Goal: Contribute content

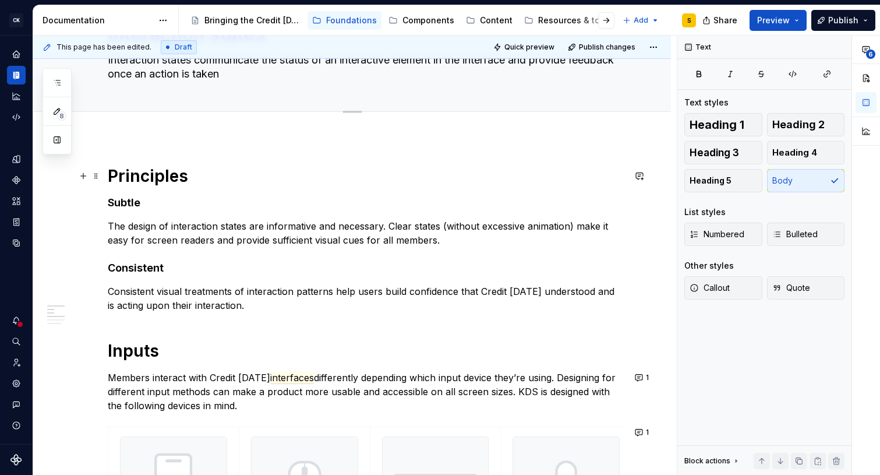
scroll to position [85, 0]
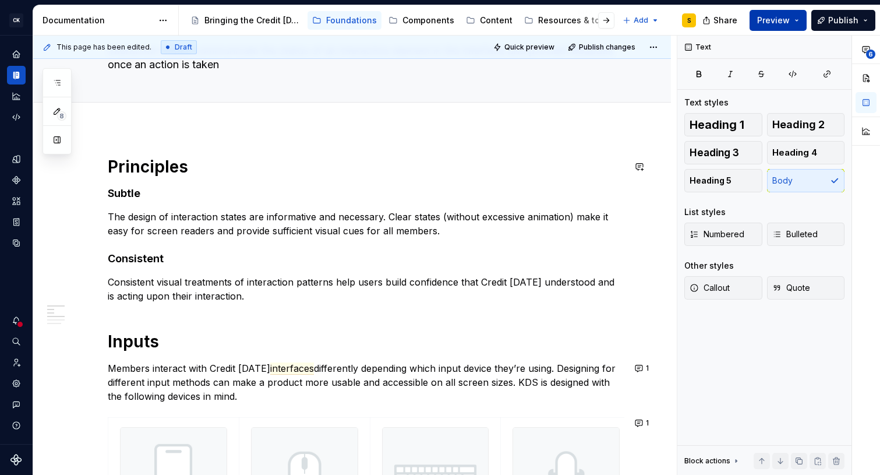
type textarea "*"
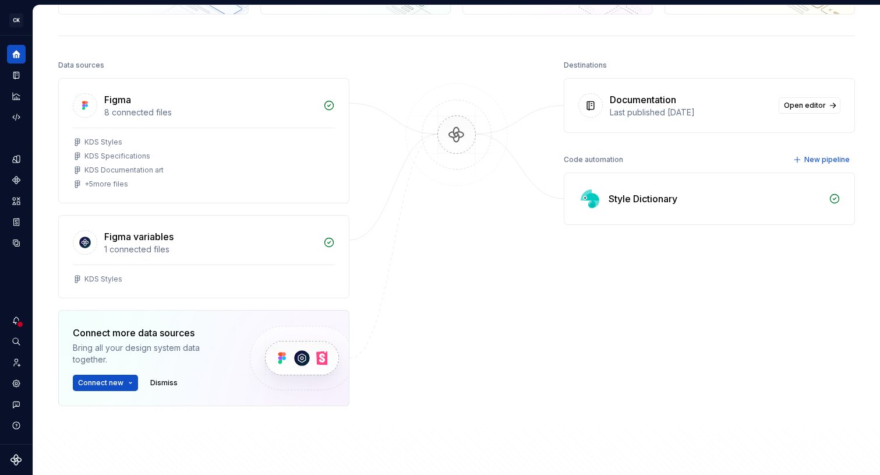
scroll to position [112, 0]
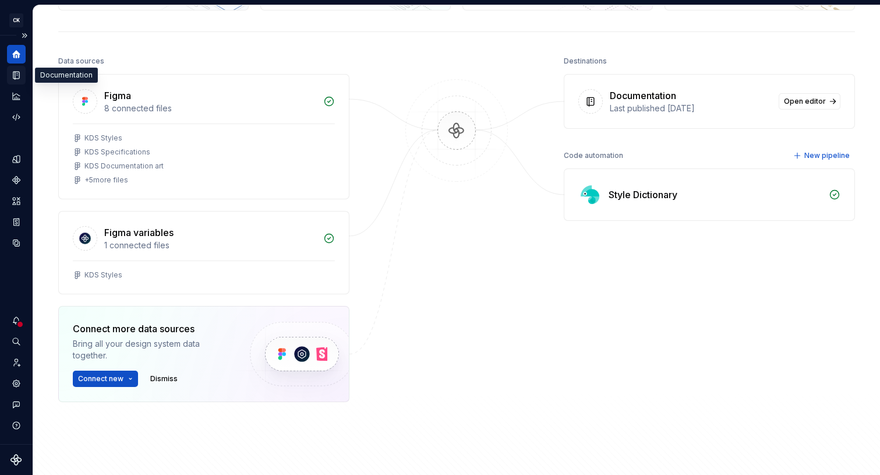
click at [16, 75] on icon "Documentation" at bounding box center [16, 76] width 6 height 8
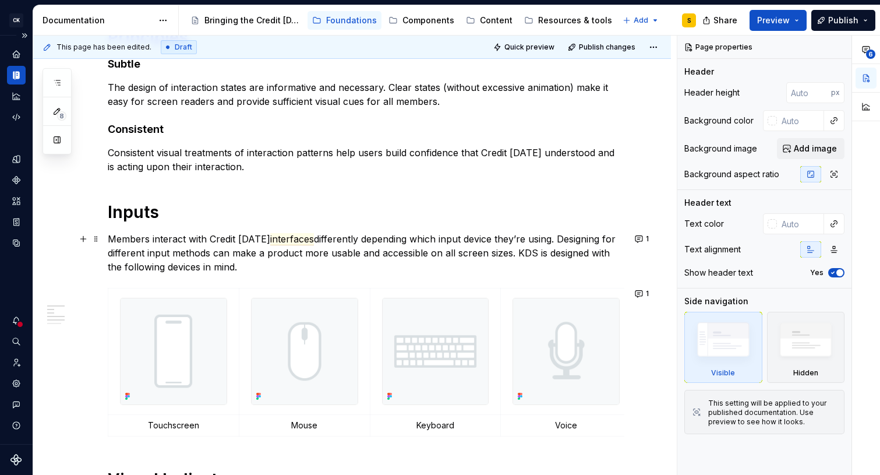
scroll to position [221, 0]
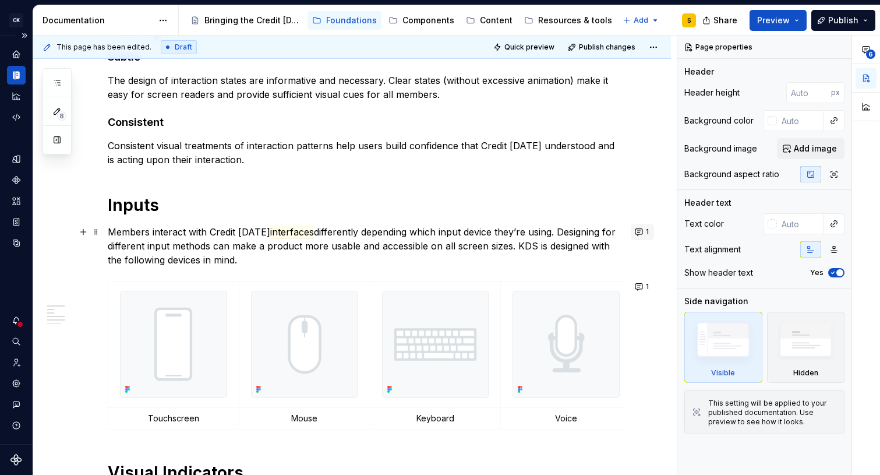
click at [646, 229] on button "1" at bounding box center [642, 232] width 23 height 16
type textarea "*"
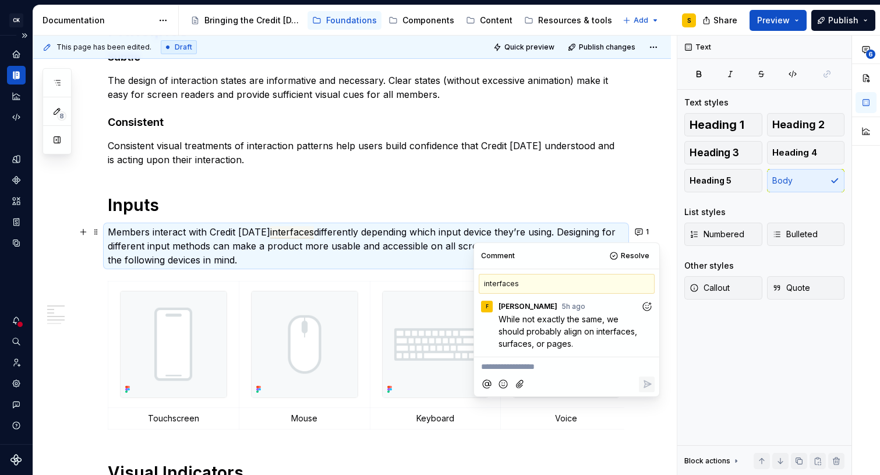
click at [610, 204] on h1 "Inputs" at bounding box center [366, 205] width 517 height 21
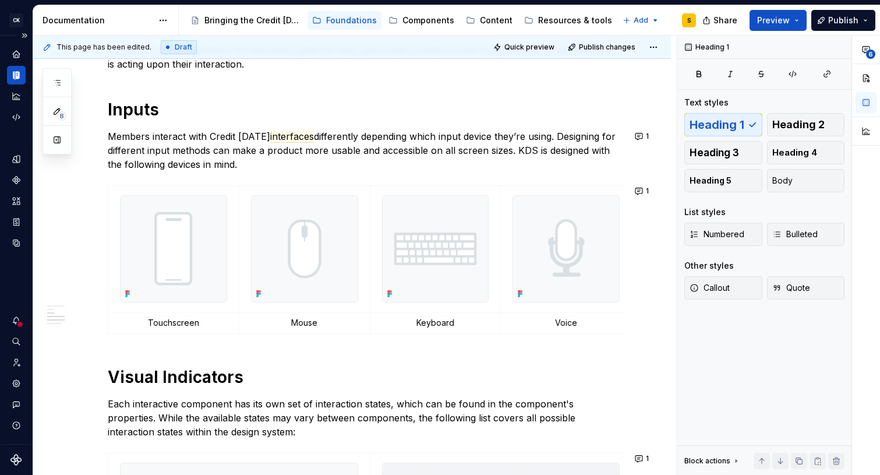
scroll to position [340, 0]
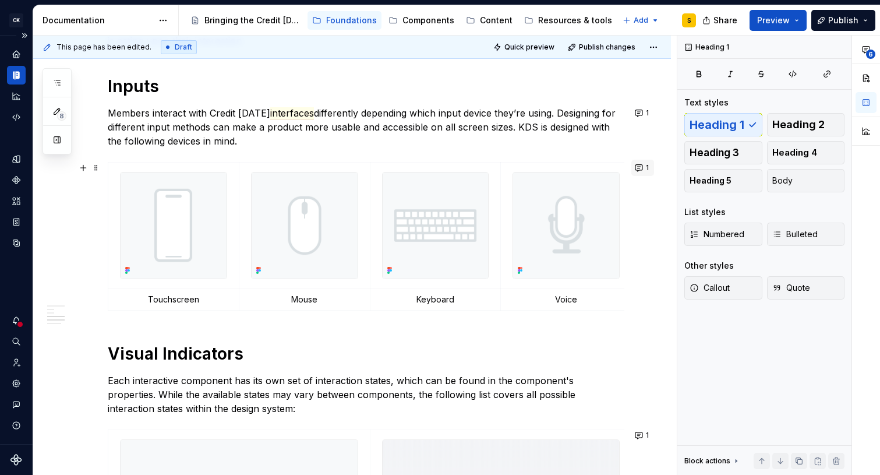
click at [648, 171] on button "1" at bounding box center [642, 168] width 23 height 16
click at [550, 146] on p "Members interact with Credit [DATE] interfaces differently depending which inpu…" at bounding box center [366, 127] width 517 height 42
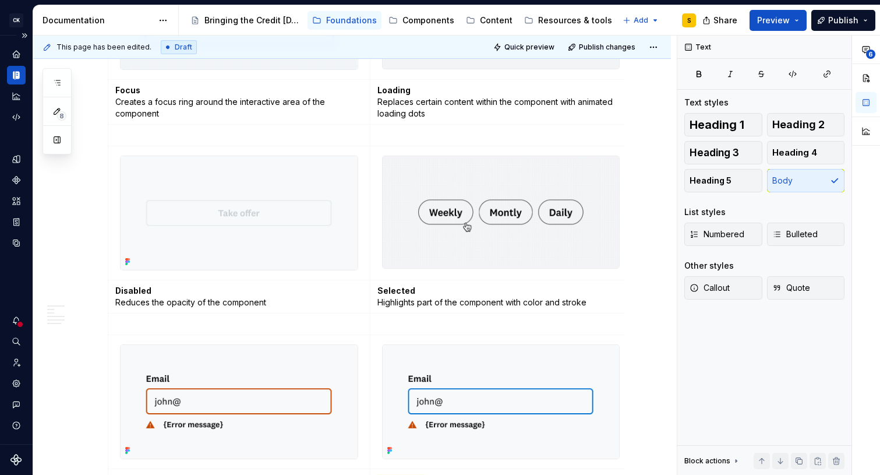
scroll to position [1080, 0]
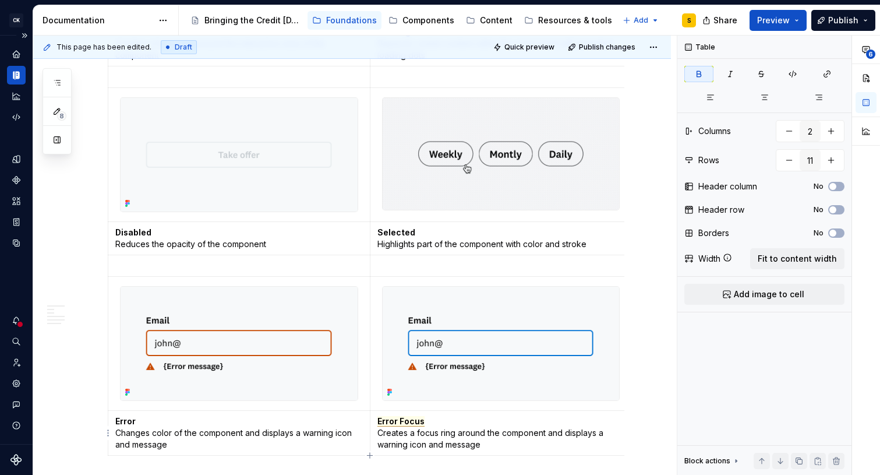
click at [405, 423] on span "Error Focus" at bounding box center [400, 421] width 47 height 10
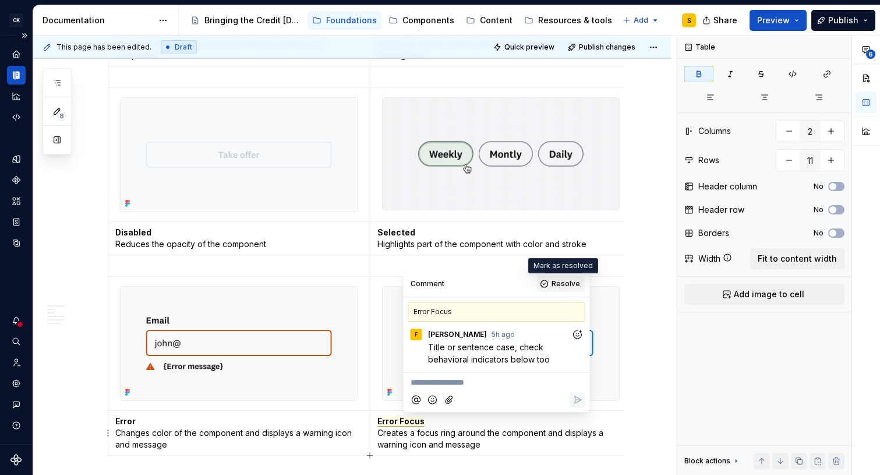
click at [560, 284] on span "Resolve" at bounding box center [566, 283] width 29 height 9
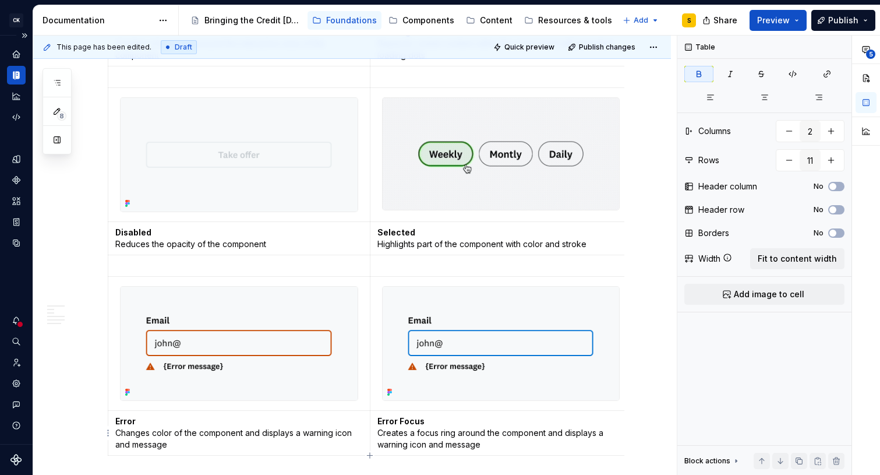
click at [403, 420] on strong "Error Focus" at bounding box center [400, 421] width 47 height 10
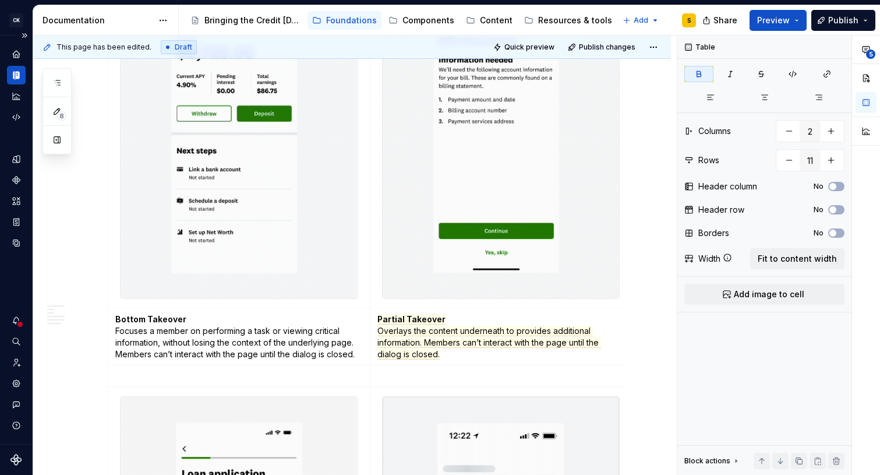
scroll to position [1725, 0]
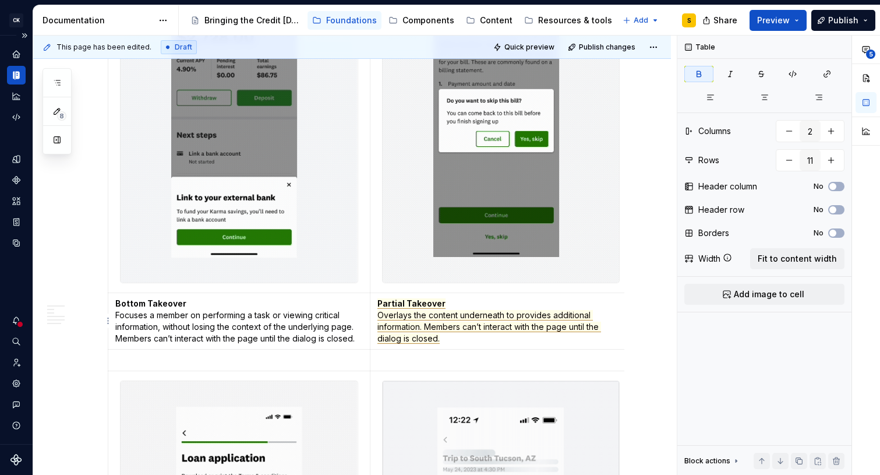
type input "5"
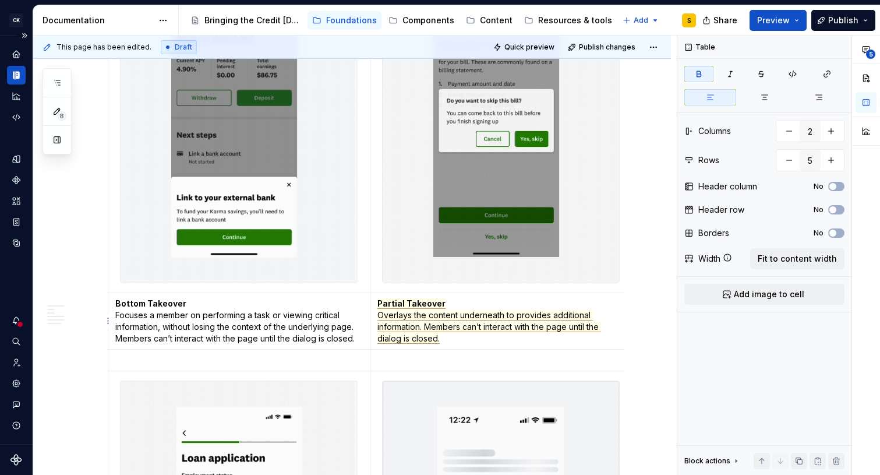
click at [408, 302] on span "Partial Takeover" at bounding box center [411, 303] width 68 height 10
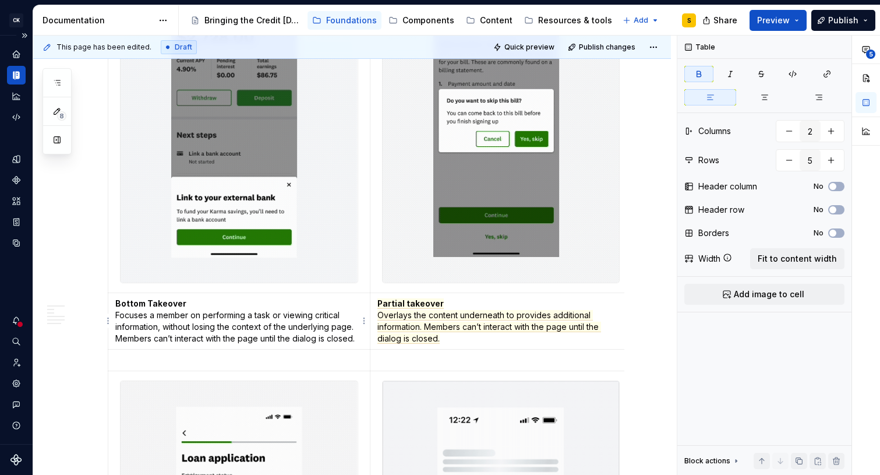
click at [151, 302] on strong "Bottom Takeover" at bounding box center [150, 303] width 71 height 10
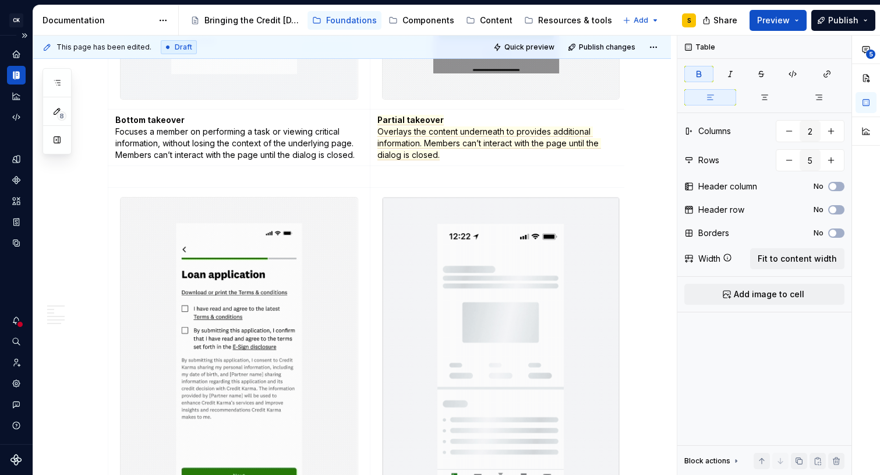
scroll to position [2125, 0]
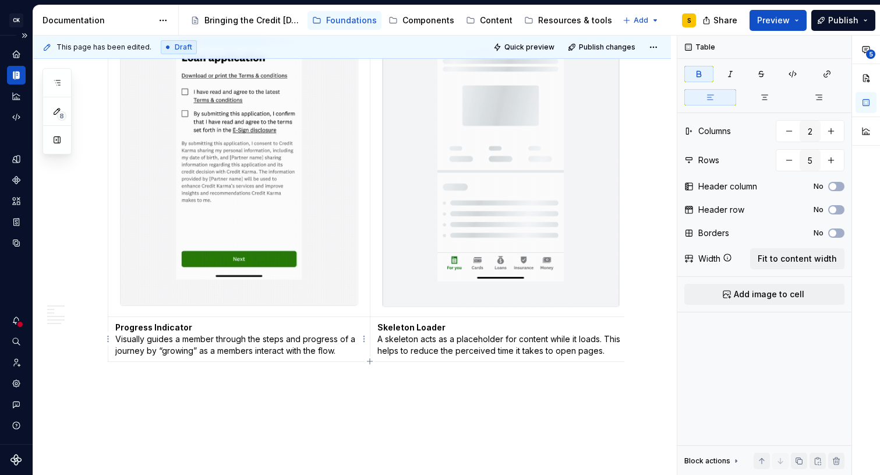
click at [155, 327] on strong "Progress Indicator" at bounding box center [153, 327] width 77 height 10
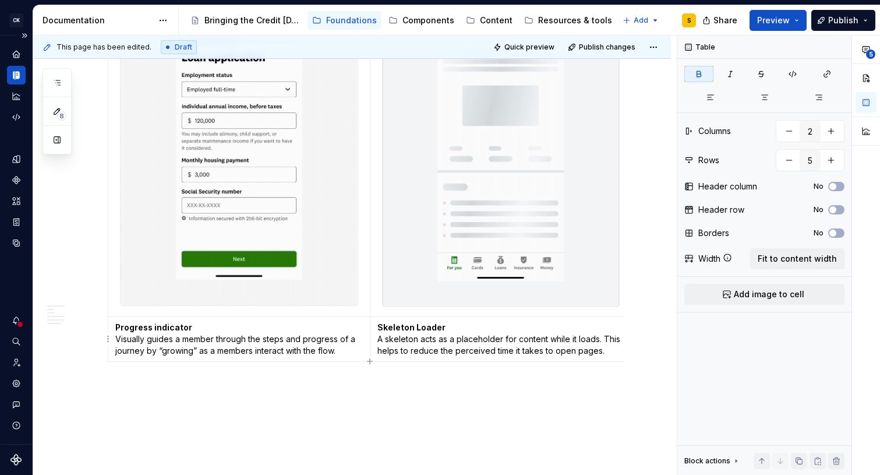
click at [419, 327] on strong "Skeleton Loader" at bounding box center [411, 327] width 68 height 10
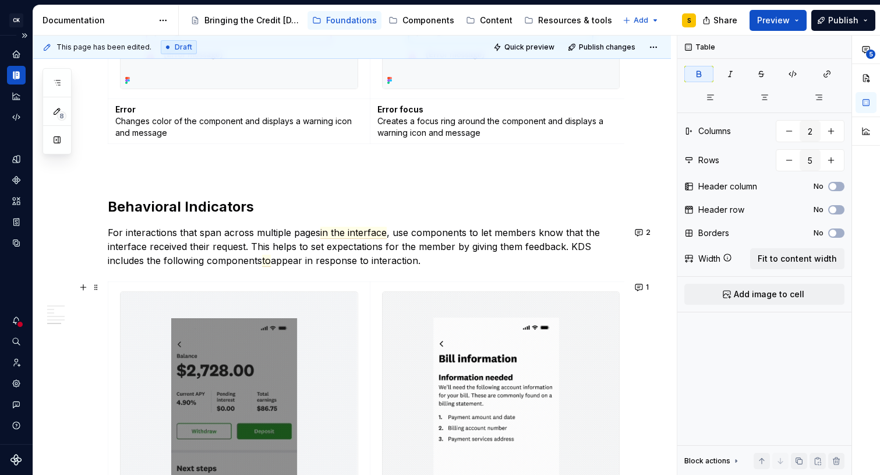
scroll to position [1398, 0]
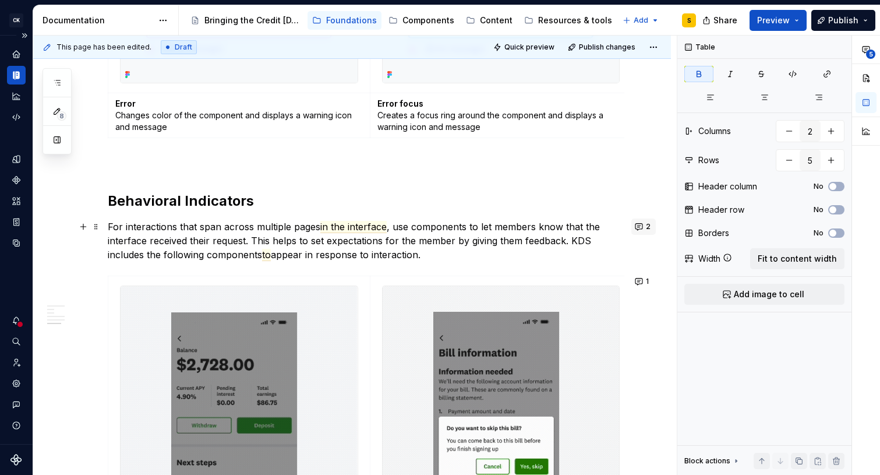
click at [649, 227] on button "2" at bounding box center [643, 226] width 24 height 16
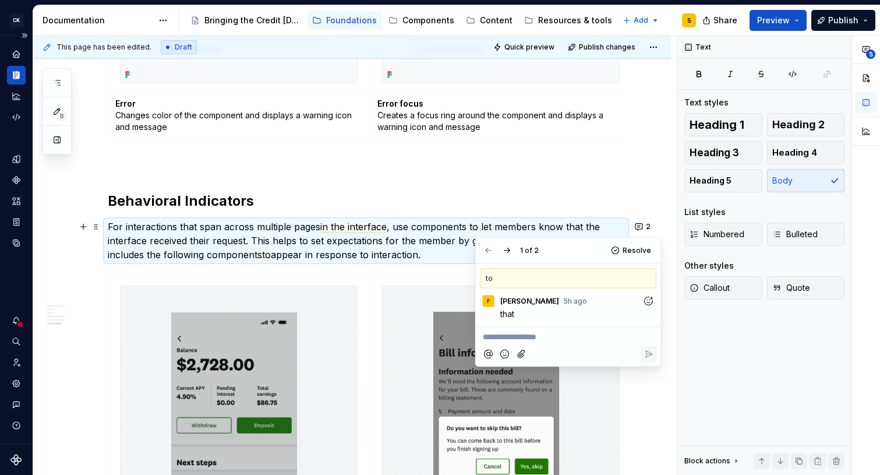
click at [561, 229] on p "For interactions that span across multiple pages in the interface , use compone…" at bounding box center [366, 241] width 517 height 42
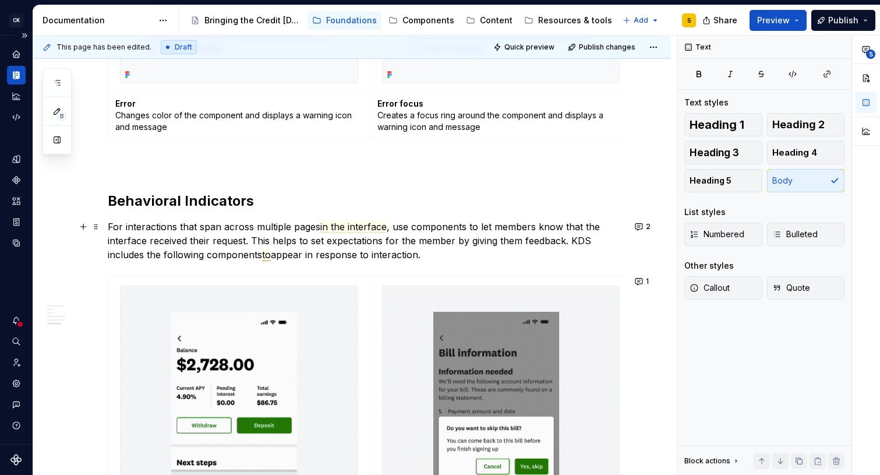
click at [270, 254] on span "to" at bounding box center [266, 255] width 9 height 12
click at [275, 255] on span "that" at bounding box center [270, 255] width 17 height 12
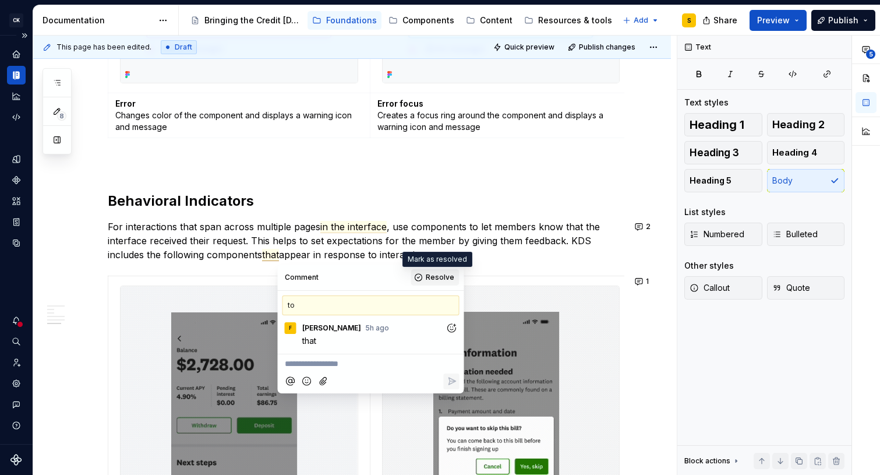
click at [422, 278] on button "Resolve" at bounding box center [435, 277] width 48 height 16
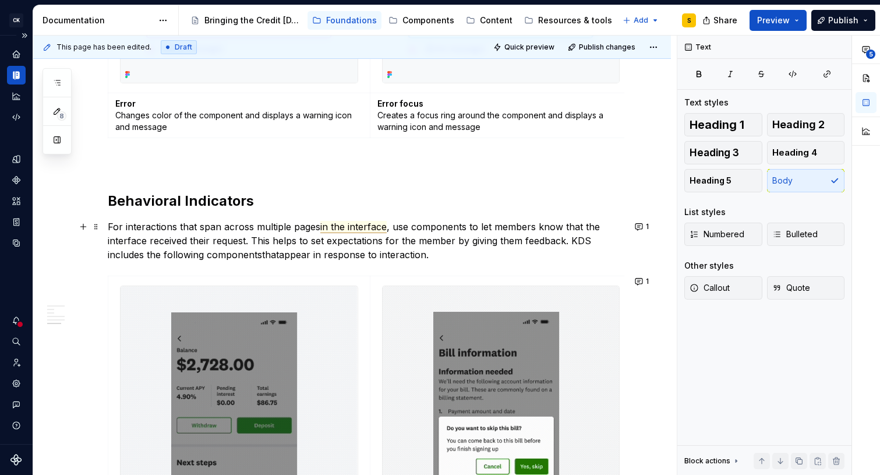
click at [363, 222] on span "in the interface" at bounding box center [353, 227] width 66 height 12
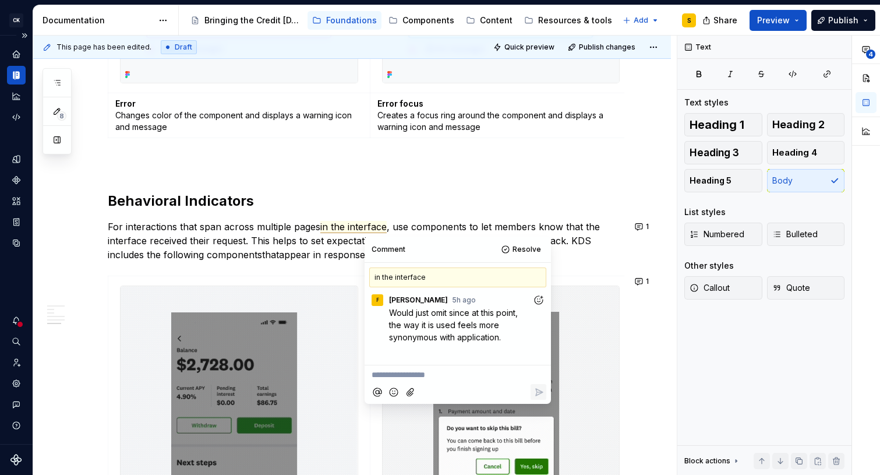
click at [307, 245] on p "For interactions that span across multiple pages in the interface , use compone…" at bounding box center [366, 241] width 517 height 42
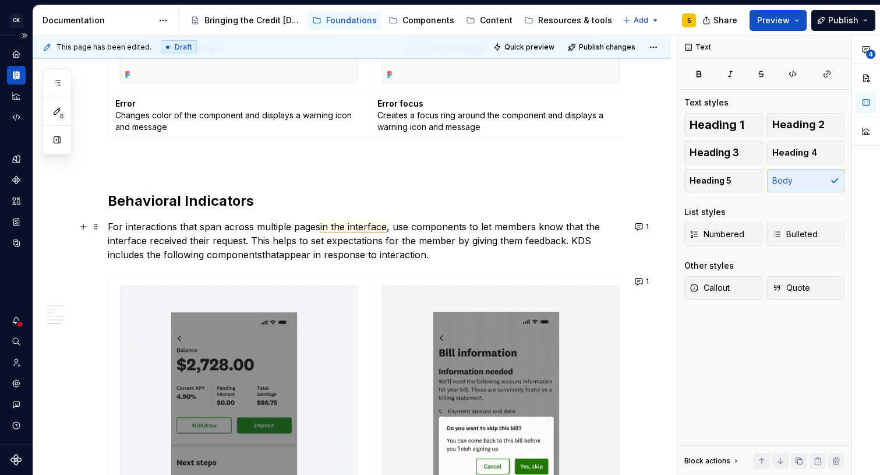
click at [373, 228] on span "in the interface" at bounding box center [353, 227] width 66 height 12
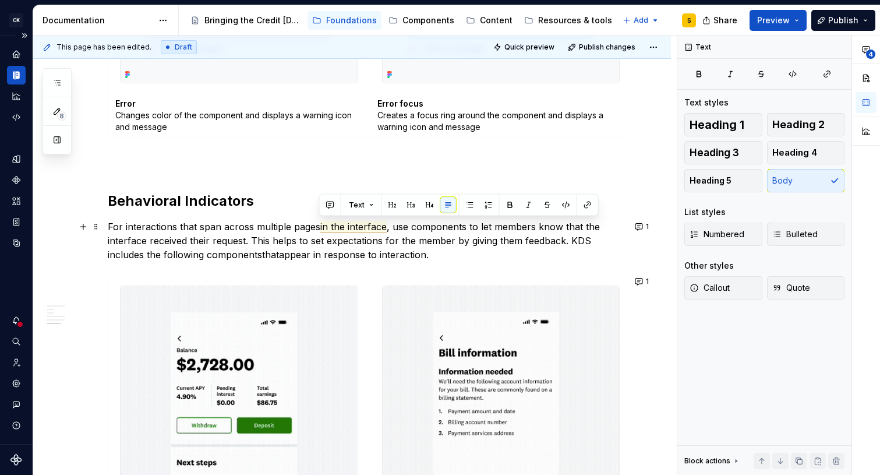
drag, startPoint x: 319, startPoint y: 226, endPoint x: 386, endPoint y: 228, distance: 67.6
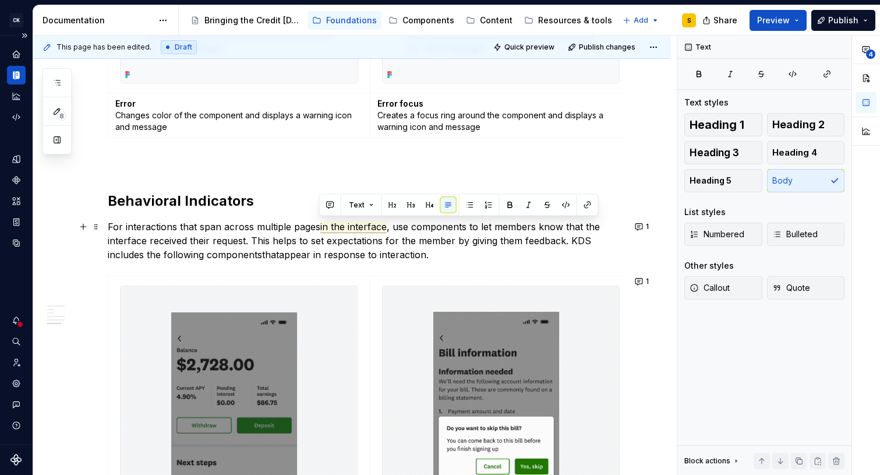
click at [386, 228] on span "in the interface" at bounding box center [353, 227] width 66 height 12
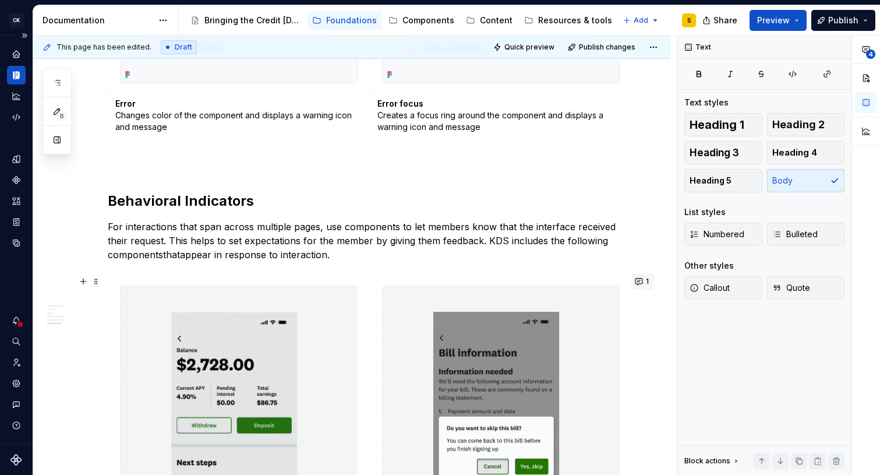
click at [642, 284] on button "1" at bounding box center [642, 281] width 23 height 16
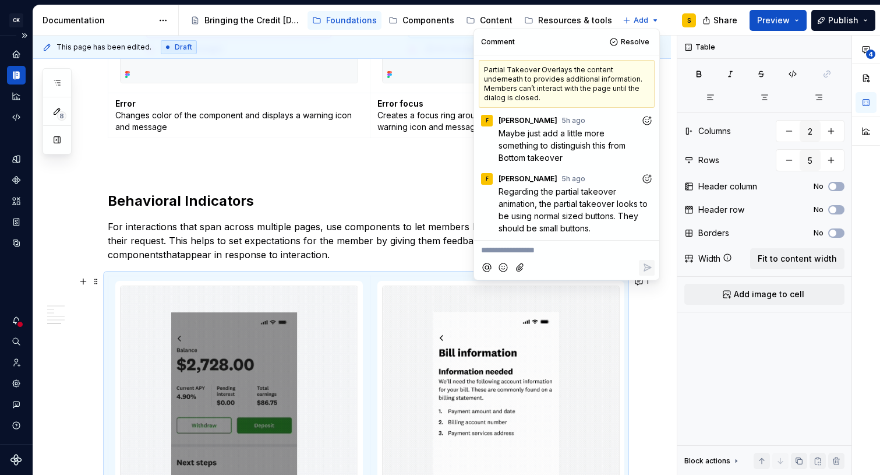
click at [420, 228] on p "For interactions that span across multiple pages, use components to let members…" at bounding box center [366, 241] width 517 height 42
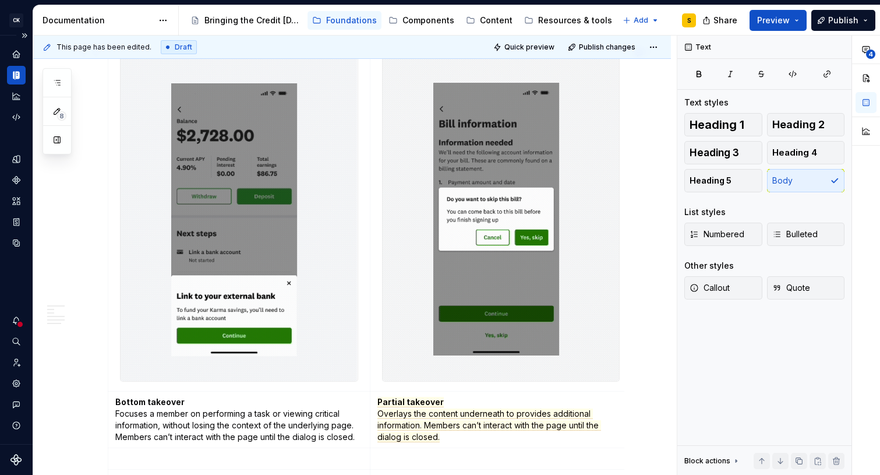
scroll to position [1643, 0]
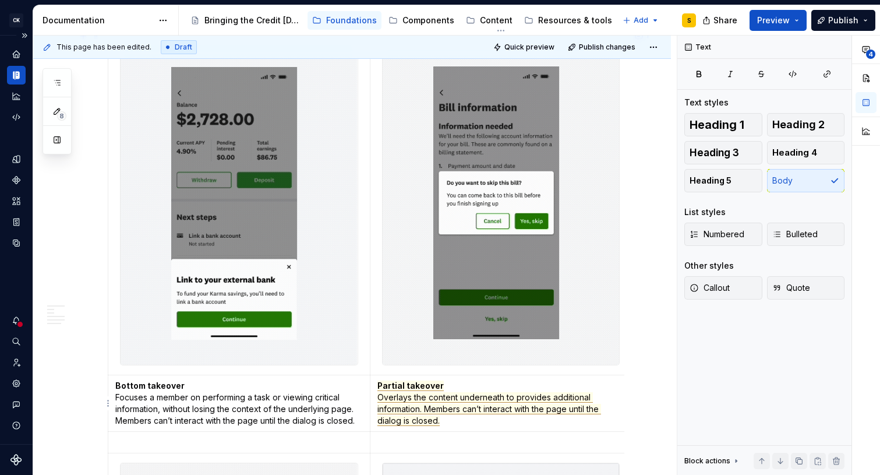
click at [408, 401] on span "Overlays the content underneath to provides additional information. Members can…" at bounding box center [489, 409] width 224 height 34
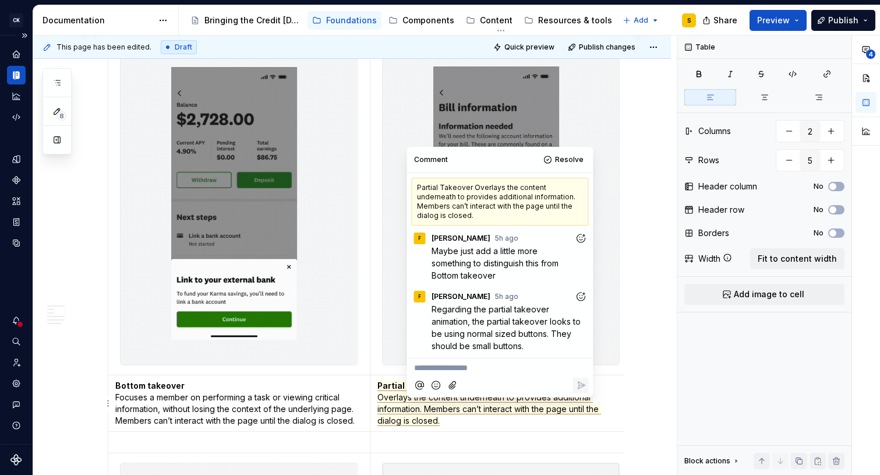
click at [420, 409] on span "Overlays the content underneath to provides additional information. Members can…" at bounding box center [489, 409] width 224 height 34
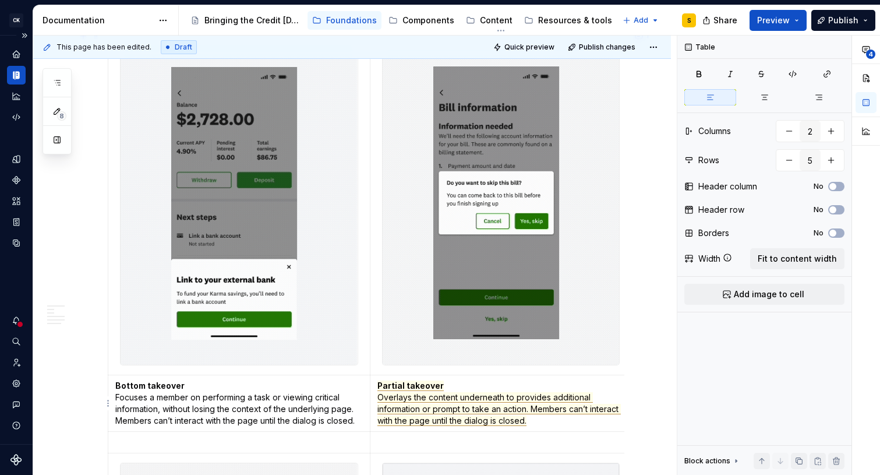
click at [515, 398] on span "Overlays the content underneath to provides additional information or prompt to…" at bounding box center [498, 409] width 243 height 34
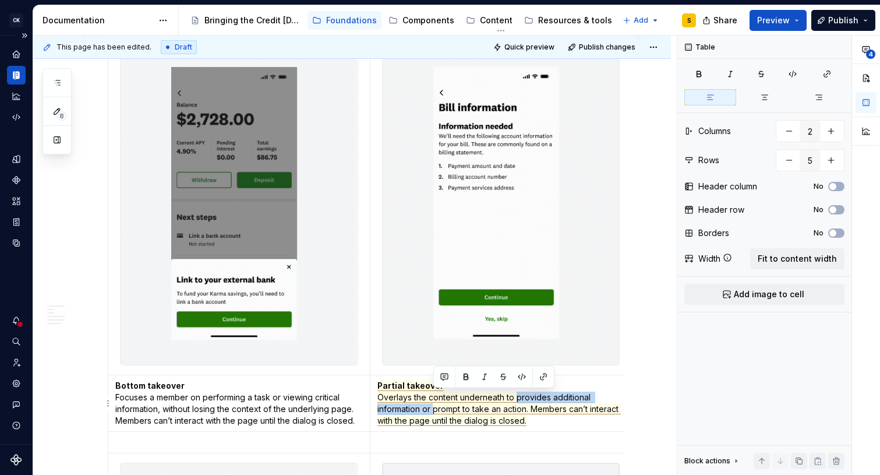
drag, startPoint x: 517, startPoint y: 399, endPoint x: 434, endPoint y: 410, distance: 82.9
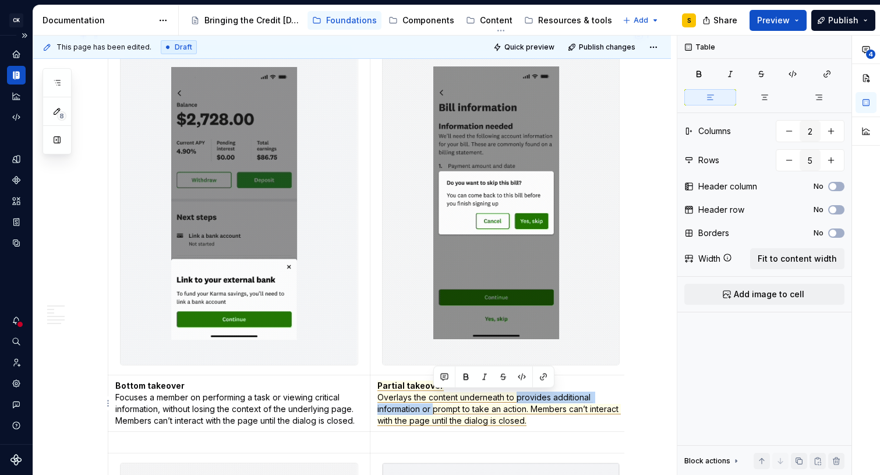
click at [434, 410] on span "Overlays the content underneath to provides additional information or prompt to…" at bounding box center [498, 409] width 243 height 34
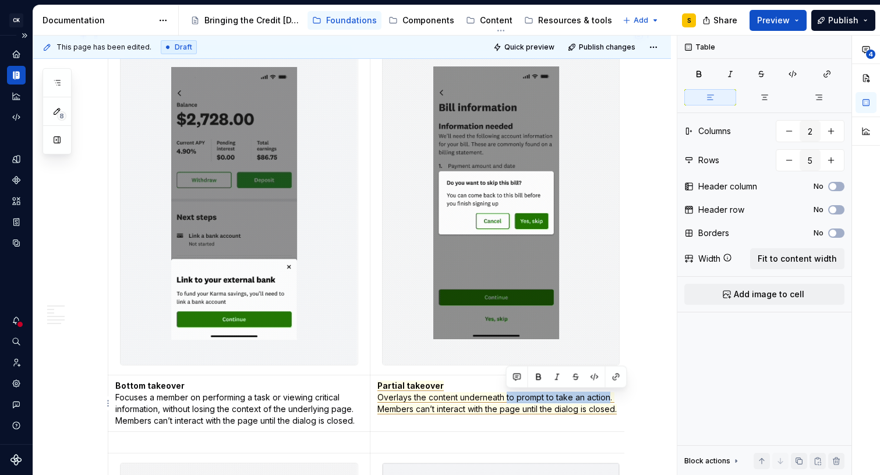
drag, startPoint x: 506, startPoint y: 397, endPoint x: 608, endPoint y: 395, distance: 101.9
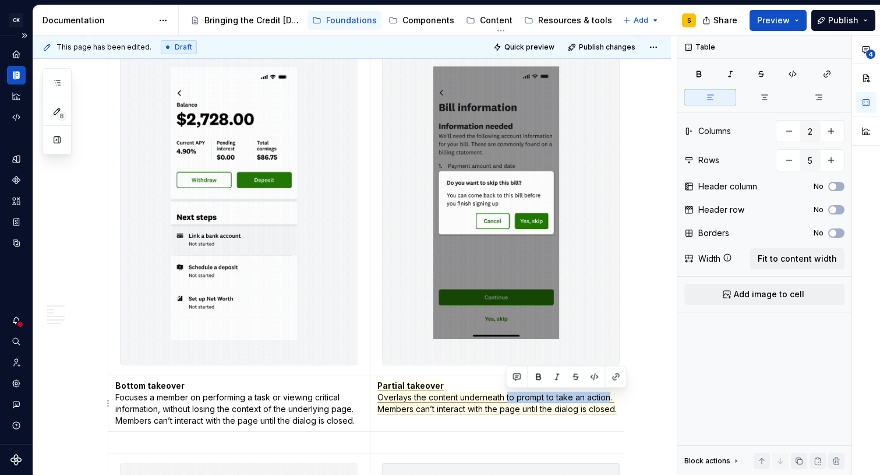
click at [608, 395] on span "Overlays the content underneath to prompt to take an action. Members can’t inte…" at bounding box center [496, 403] width 239 height 22
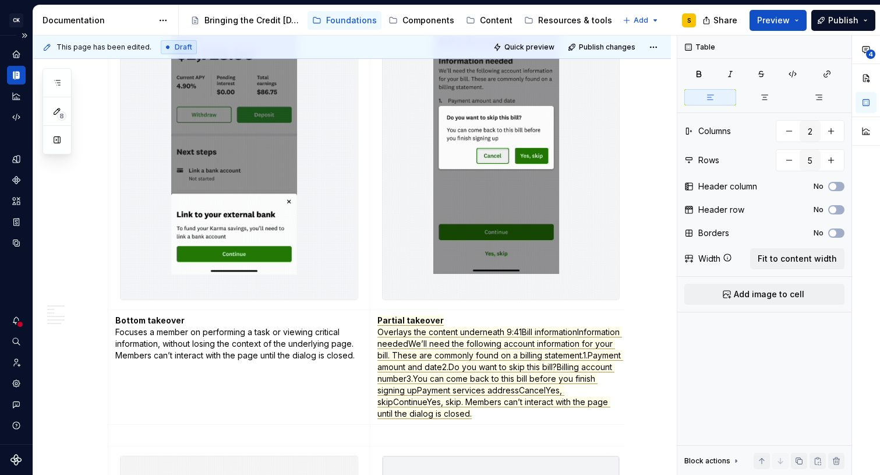
scroll to position [1719, 0]
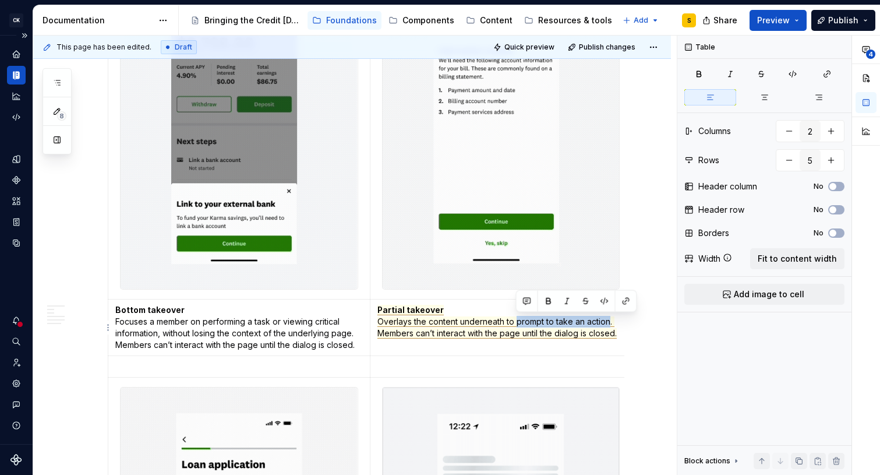
drag, startPoint x: 517, startPoint y: 323, endPoint x: 607, endPoint y: 320, distance: 90.9
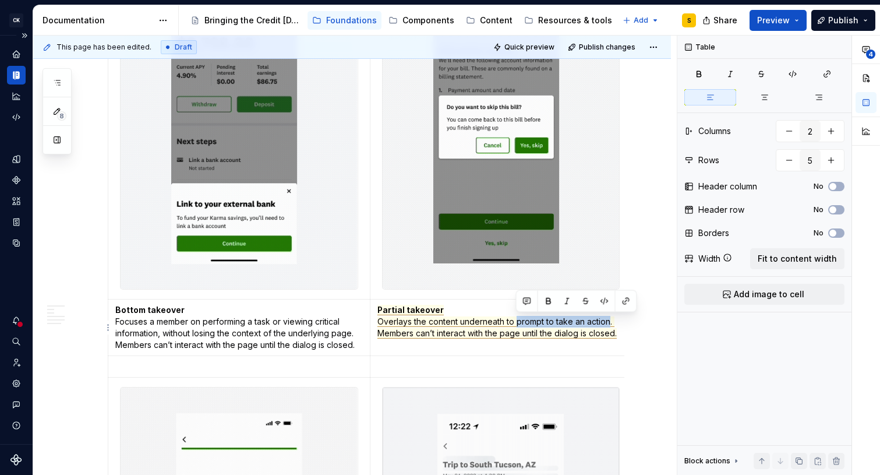
click at [607, 320] on span "Overlays the content underneath to prompt to take an action. Members can’t inte…" at bounding box center [496, 327] width 239 height 22
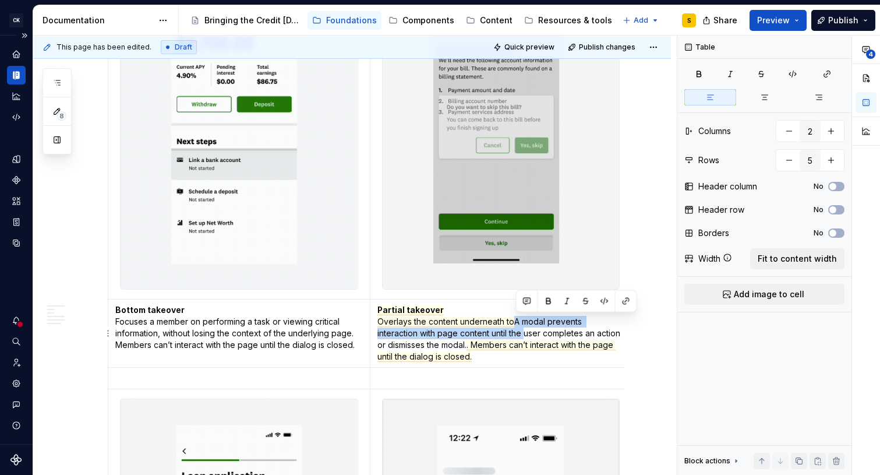
drag, startPoint x: 516, startPoint y: 320, endPoint x: 526, endPoint y: 331, distance: 14.8
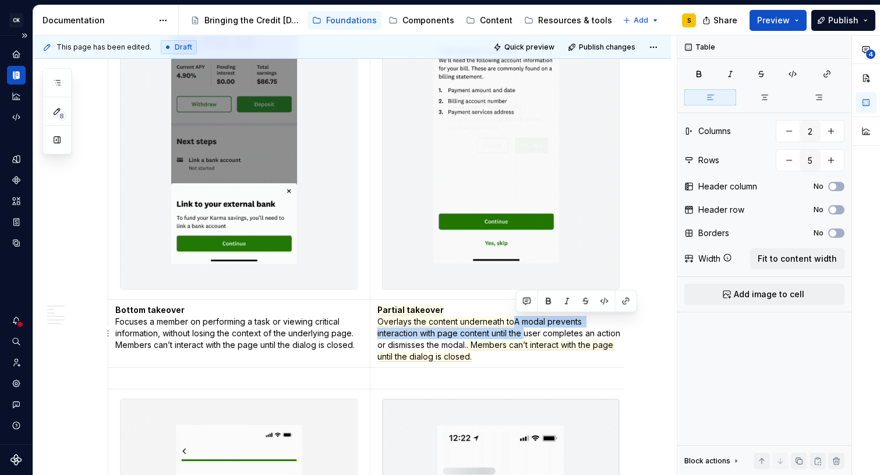
click at [526, 331] on p "Partial takeover Overlays the content underneath to A modal prevents interactio…" at bounding box center [501, 333] width 248 height 58
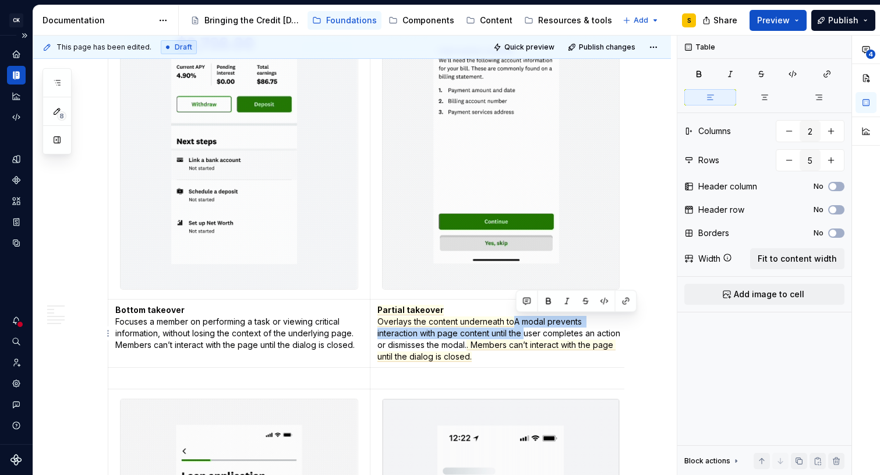
copy p "A modal prevents interaction with page content until the"
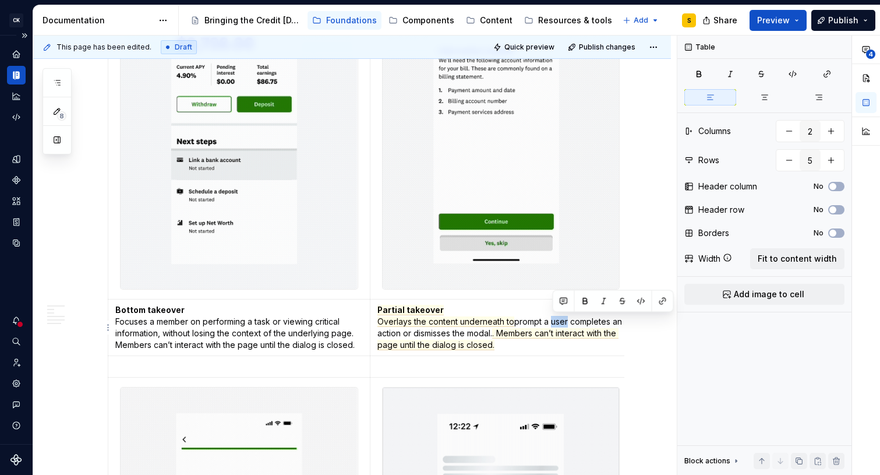
drag, startPoint x: 570, startPoint y: 323, endPoint x: 554, endPoint y: 323, distance: 15.7
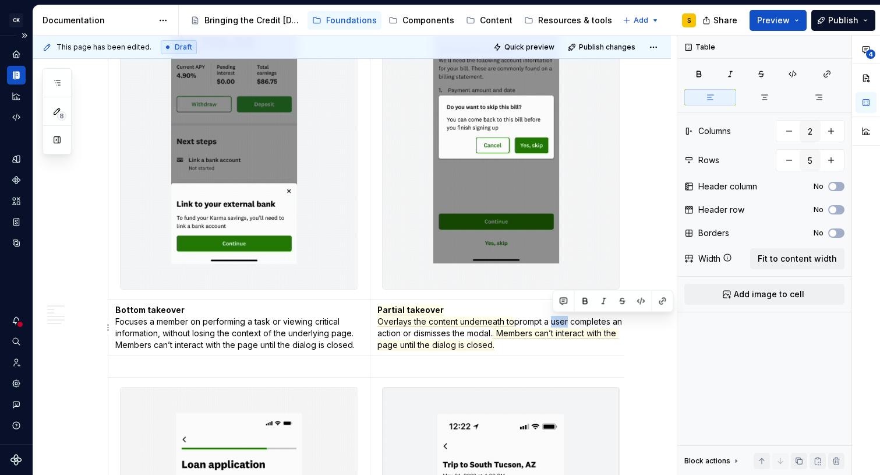
click at [554, 323] on p "Partial takeover Overlays the content underneath to prompt a user completes an …" at bounding box center [501, 327] width 248 height 47
click at [555, 323] on p "Partial takeover Overlays the content underneath to prompt a user completes an …" at bounding box center [501, 327] width 248 height 47
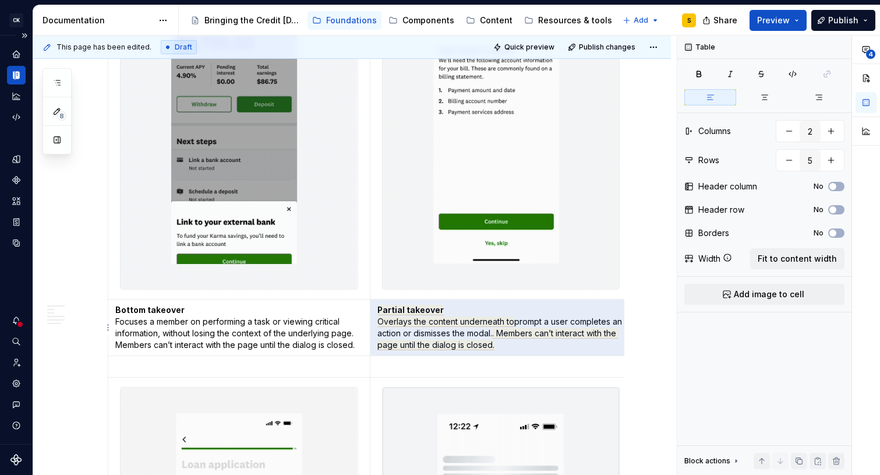
drag, startPoint x: 519, startPoint y: 321, endPoint x: 379, endPoint y: 330, distance: 140.6
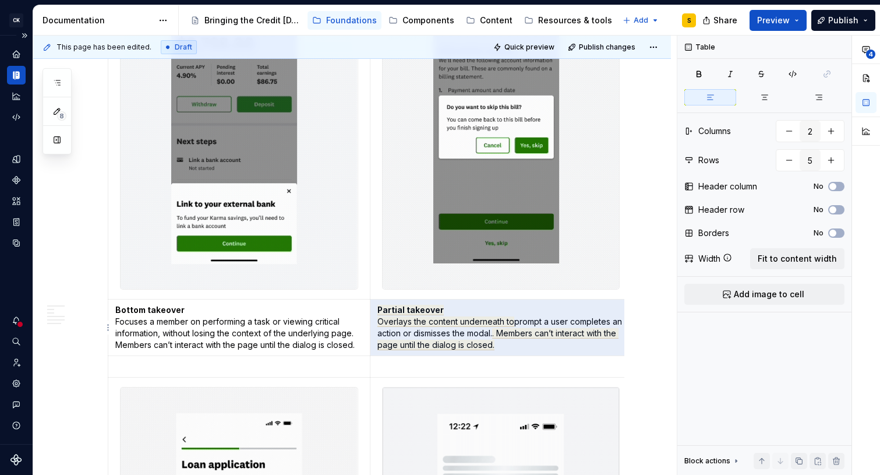
click at [379, 330] on p "Partial takeover Overlays the content underneath to prompt a user completes an …" at bounding box center [501, 327] width 248 height 47
click at [520, 324] on p "Partial takeover Overlays the content underneath to prompt a user completes an …" at bounding box center [501, 327] width 248 height 47
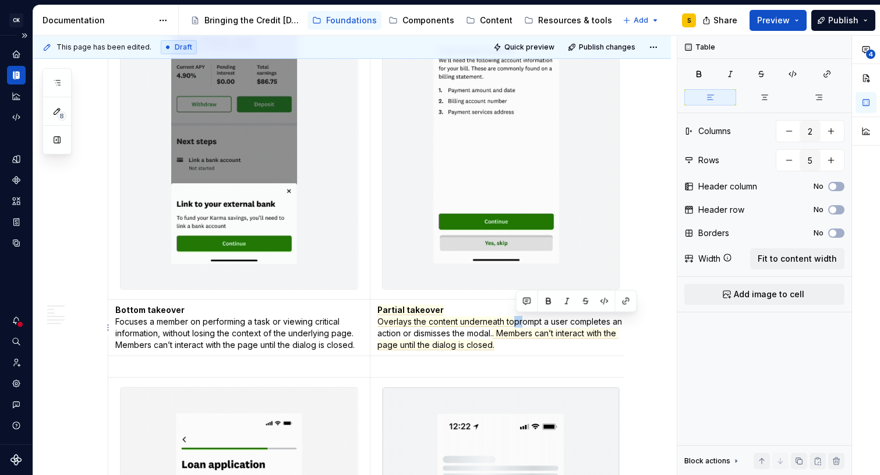
drag, startPoint x: 517, startPoint y: 322, endPoint x: 524, endPoint y: 322, distance: 7.0
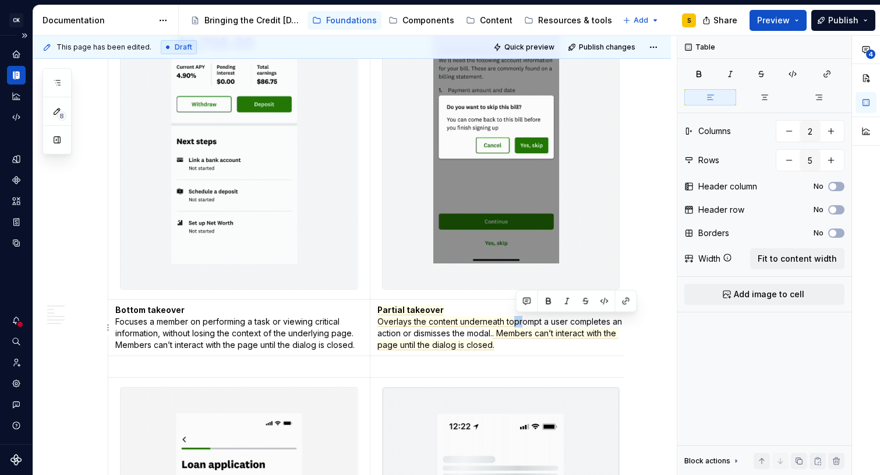
click at [524, 322] on p "Partial takeover Overlays the content underneath to prompt a user completes an …" at bounding box center [501, 327] width 248 height 47
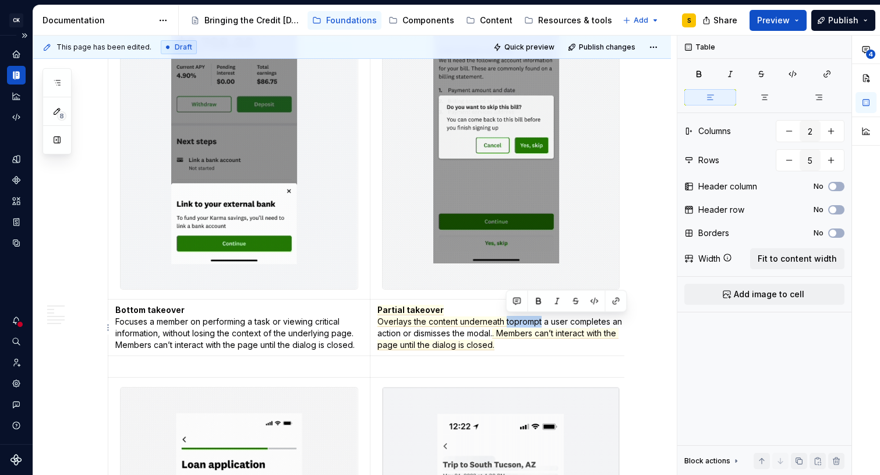
drag, startPoint x: 506, startPoint y: 321, endPoint x: 543, endPoint y: 321, distance: 36.7
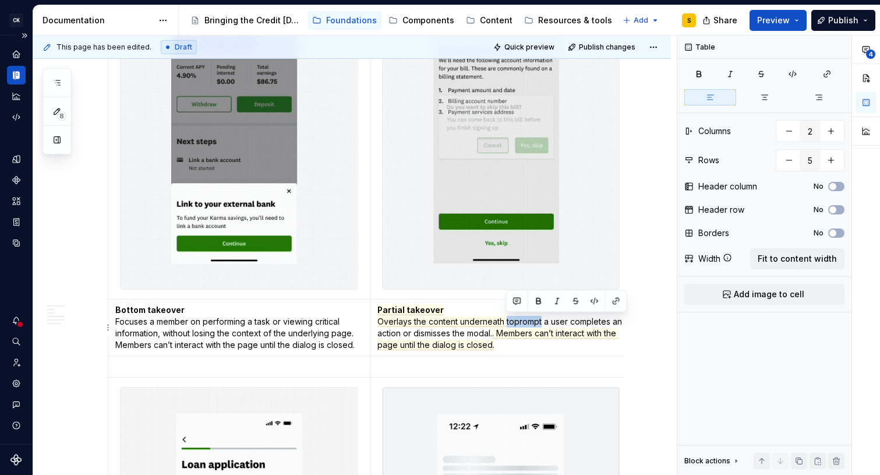
click at [543, 321] on p "Partial takeover Overlays the content underneath to prompt a user completes an …" at bounding box center [501, 327] width 248 height 47
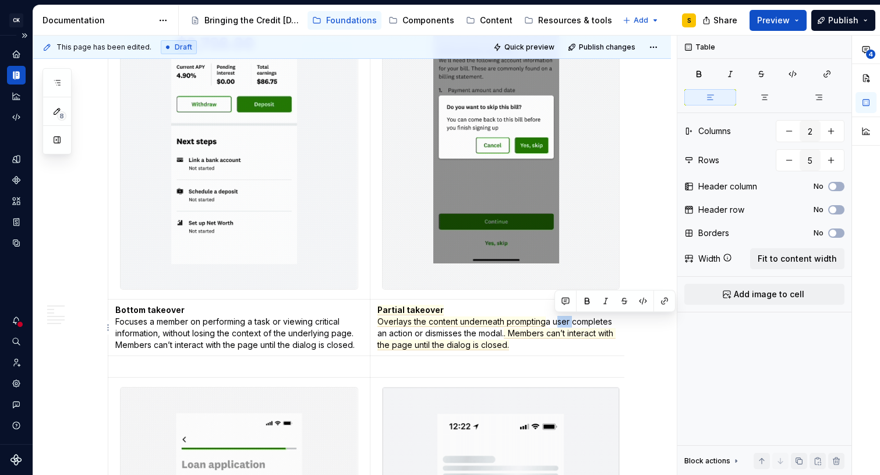
drag, startPoint x: 572, startPoint y: 321, endPoint x: 557, endPoint y: 321, distance: 15.1
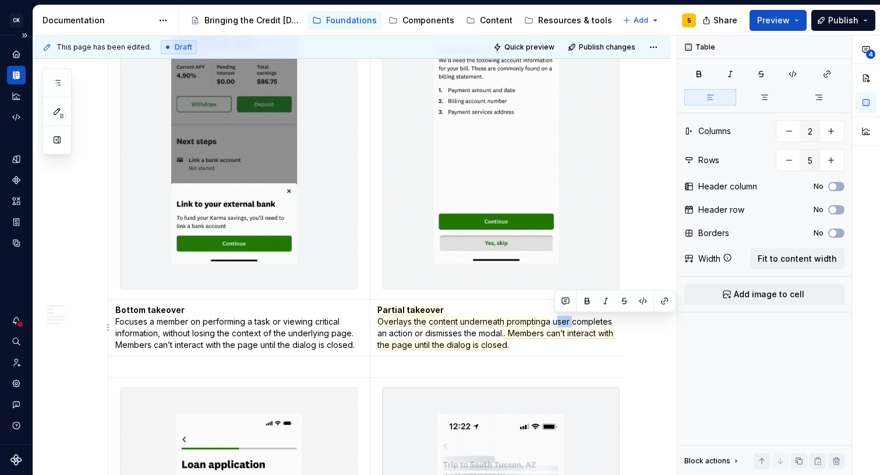
click at [557, 321] on p "Partial takeover Overlays the content underneath prompting a user completes an …" at bounding box center [501, 327] width 248 height 47
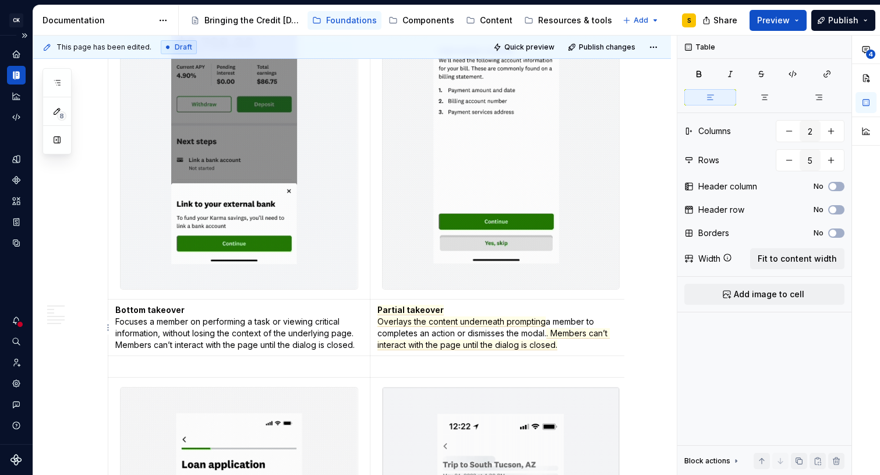
click at [417, 334] on p "Partial takeover Overlays the content underneath prompting a member to complete…" at bounding box center [501, 327] width 248 height 47
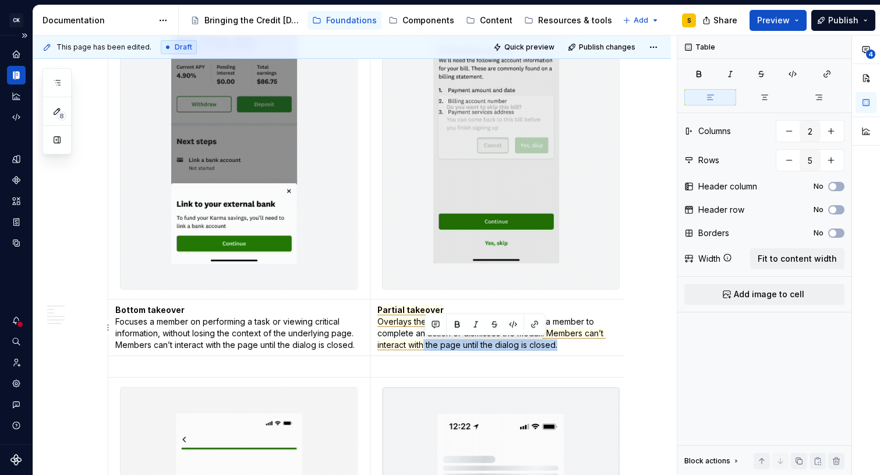
drag, startPoint x: 568, startPoint y: 346, endPoint x: 423, endPoint y: 342, distance: 144.5
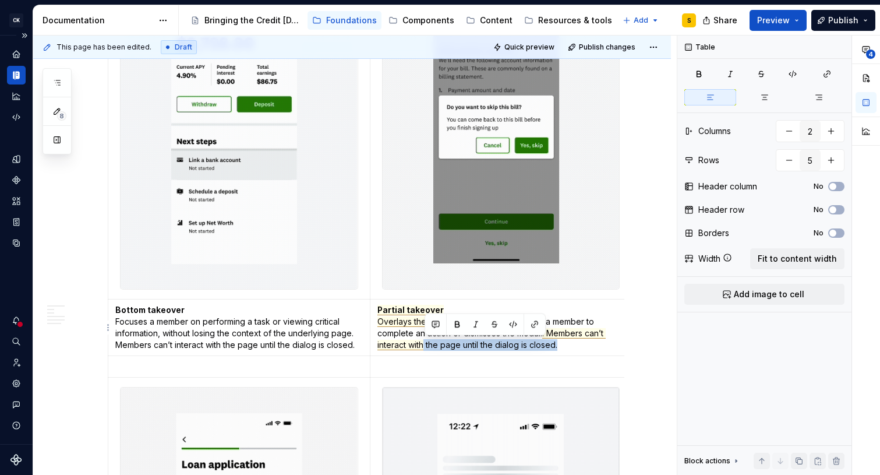
click at [423, 342] on p "Partial takeover Overlays the content underneath prompting a member to complete…" at bounding box center [501, 327] width 248 height 47
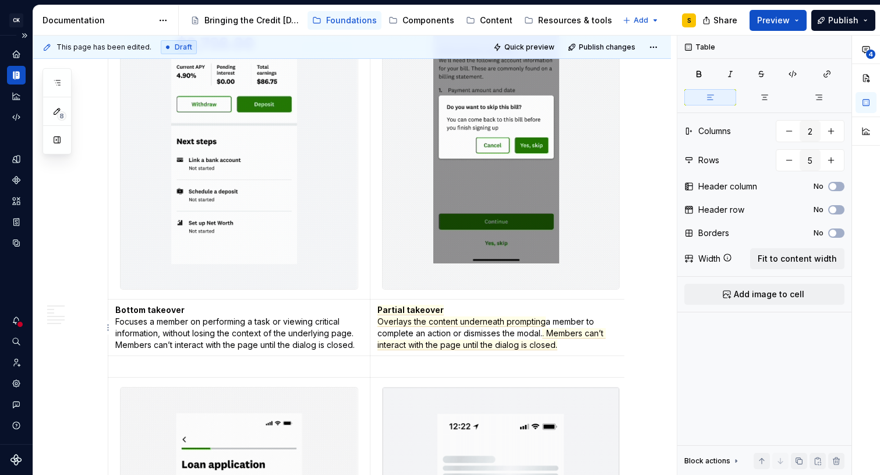
click at [400, 334] on p "Partial takeover Overlays the content underneath prompting a member to complete…" at bounding box center [501, 327] width 248 height 47
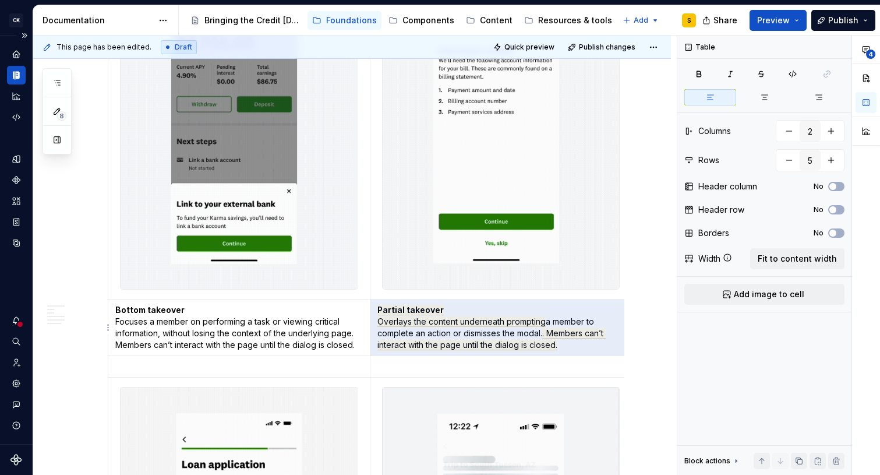
drag, startPoint x: 578, startPoint y: 350, endPoint x: 390, endPoint y: 327, distance: 189.5
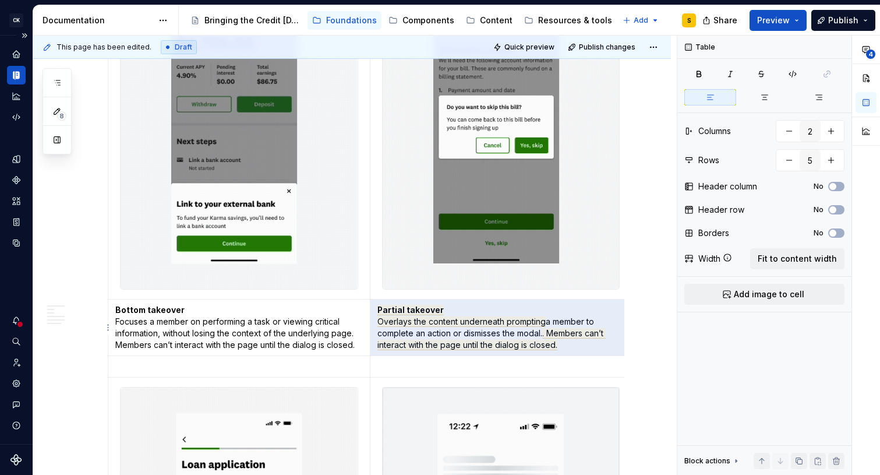
click at [390, 327] on p "Partial takeover Overlays the content underneath prompting a member to complete…" at bounding box center [501, 327] width 248 height 47
click at [391, 333] on p "Partial takeover Overlays the content underneath prompting a member to complete…" at bounding box center [501, 327] width 248 height 47
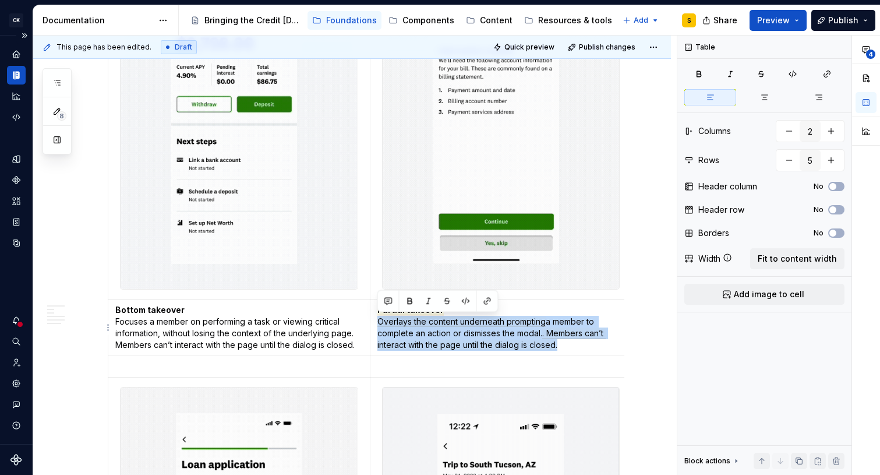
drag, startPoint x: 565, startPoint y: 347, endPoint x: 379, endPoint y: 321, distance: 187.5
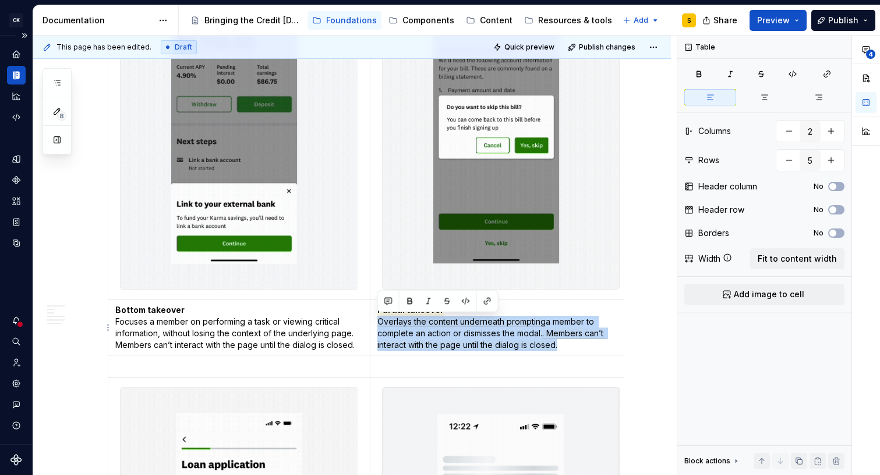
click at [379, 321] on p "Partial takeover Overlays the content underneath prompting a member to complete…" at bounding box center [501, 327] width 248 height 47
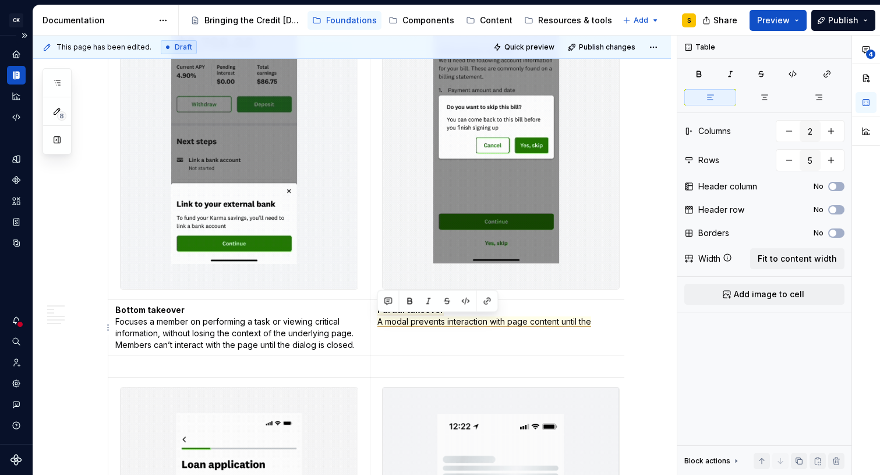
drag, startPoint x: 598, startPoint y: 323, endPoint x: 379, endPoint y: 325, distance: 219.0
click at [379, 325] on p "Partial takeover A modal prevents interaction with page content until the" at bounding box center [501, 315] width 248 height 23
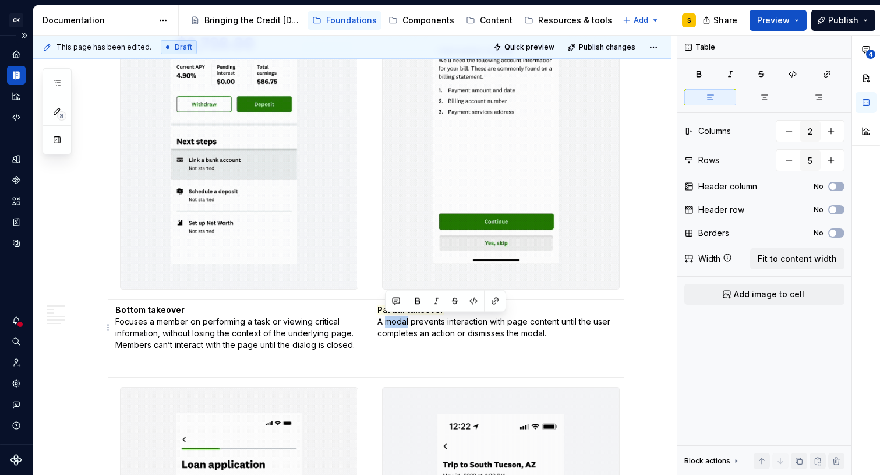
drag, startPoint x: 386, startPoint y: 323, endPoint x: 409, endPoint y: 324, distance: 23.3
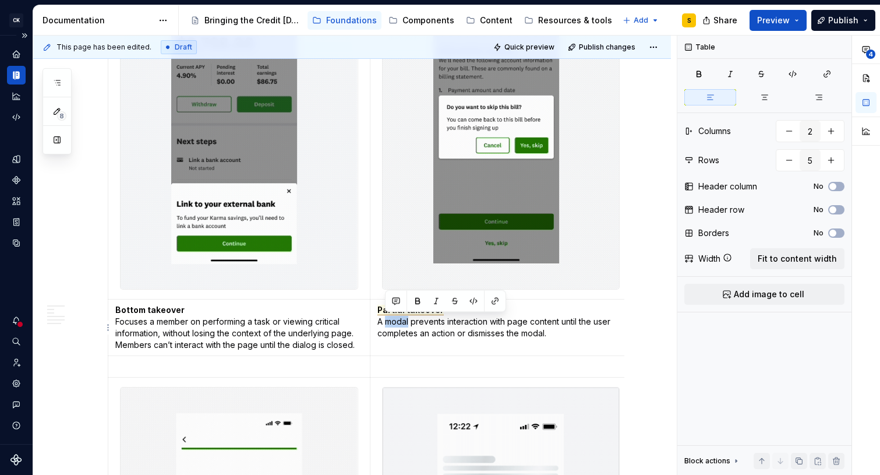
click at [409, 324] on p "Partial takeover A modal prevents interaction with page content until the user …" at bounding box center [501, 321] width 248 height 35
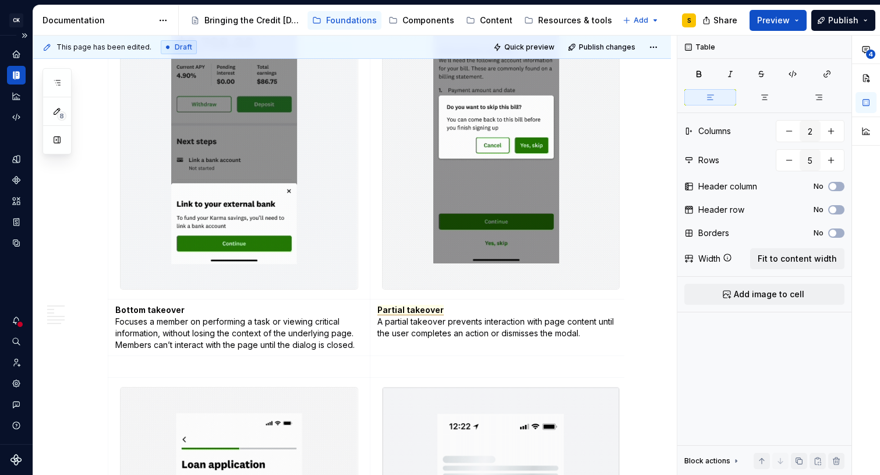
type textarea "*"
click at [448, 323] on p "Partial takeover A partial takeover prevents interaction with page content unti…" at bounding box center [501, 321] width 248 height 35
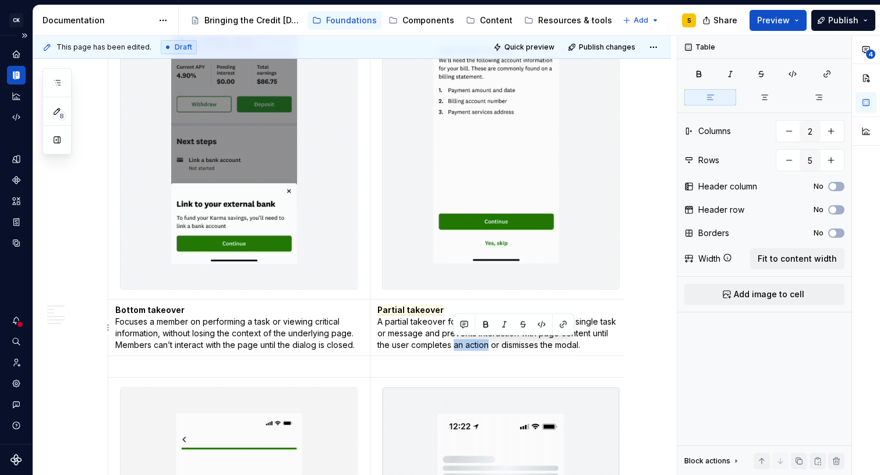
drag, startPoint x: 454, startPoint y: 347, endPoint x: 486, endPoint y: 348, distance: 32.6
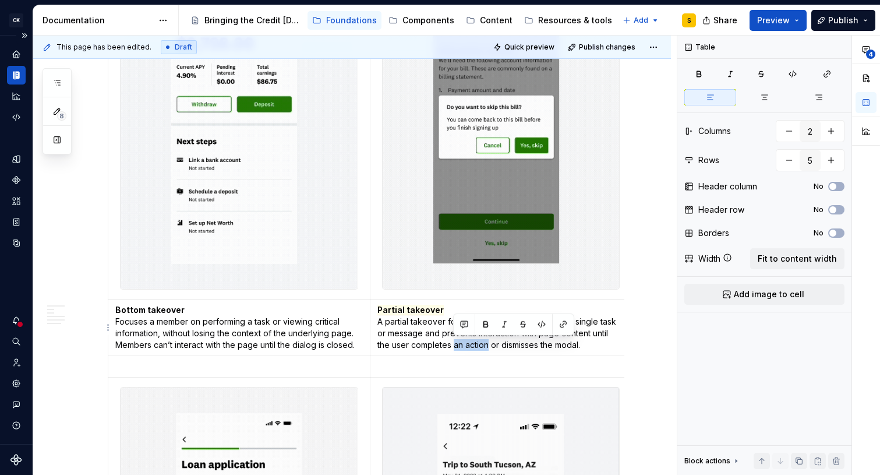
click at [486, 348] on p "Partial takeover A partial takeover focuses the user’s attention on a single ta…" at bounding box center [501, 327] width 248 height 47
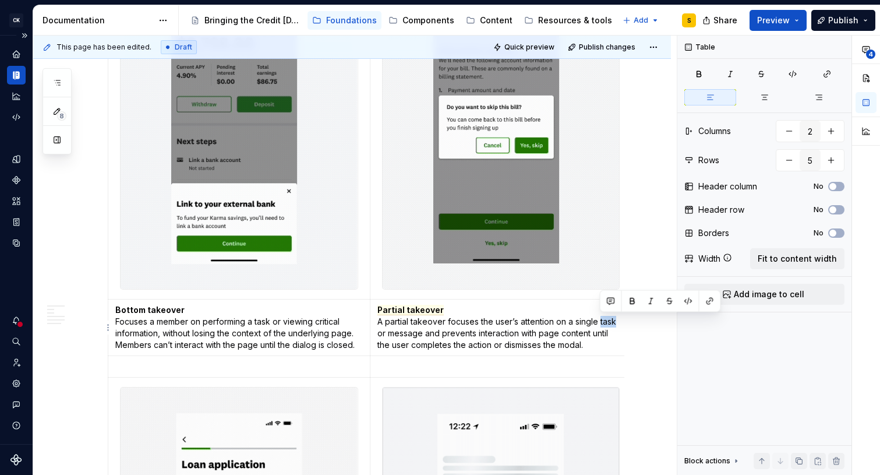
drag, startPoint x: 615, startPoint y: 322, endPoint x: 599, endPoint y: 322, distance: 15.7
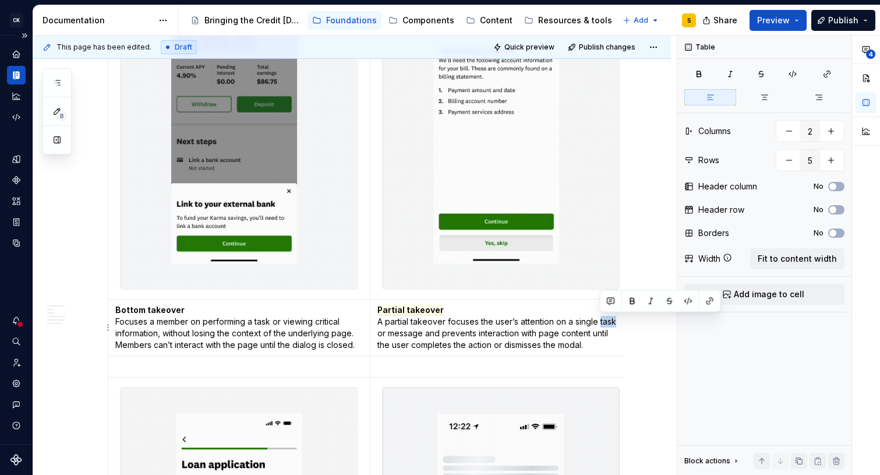
click at [599, 322] on p "Partial takeover A partial takeover focuses the user’s attention on a single ta…" at bounding box center [501, 327] width 248 height 47
click at [429, 311] on span "Partial takeover" at bounding box center [410, 310] width 66 height 10
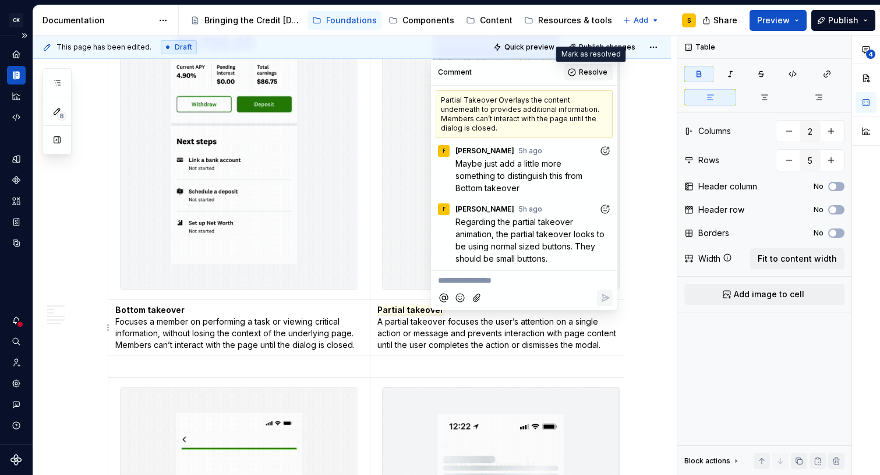
click at [586, 71] on span "Resolve" at bounding box center [593, 72] width 29 height 9
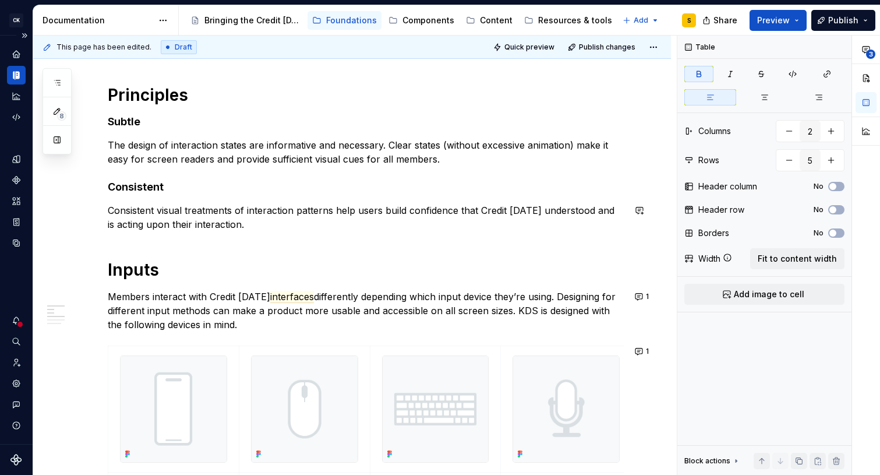
scroll to position [162, 0]
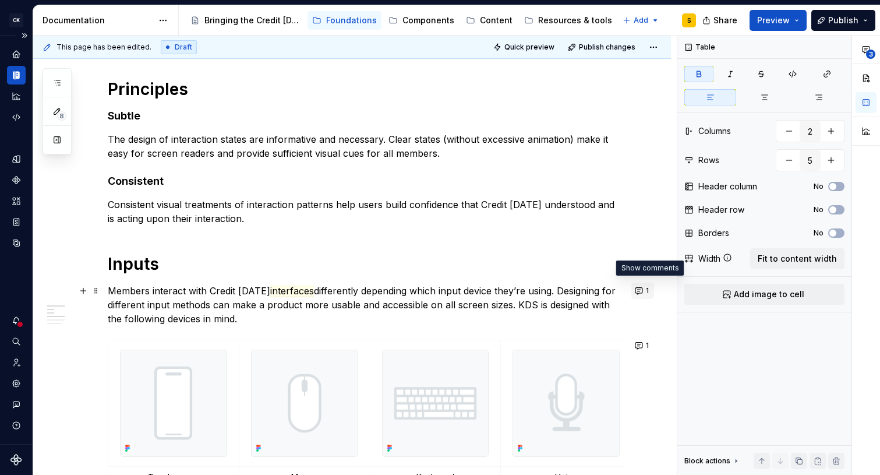
click at [649, 290] on button "1" at bounding box center [642, 290] width 23 height 16
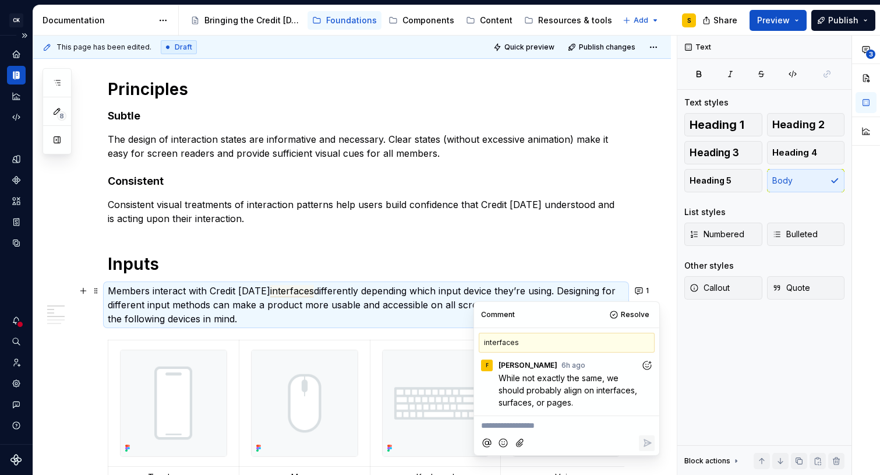
click at [546, 425] on p "**********" at bounding box center [566, 425] width 171 height 12
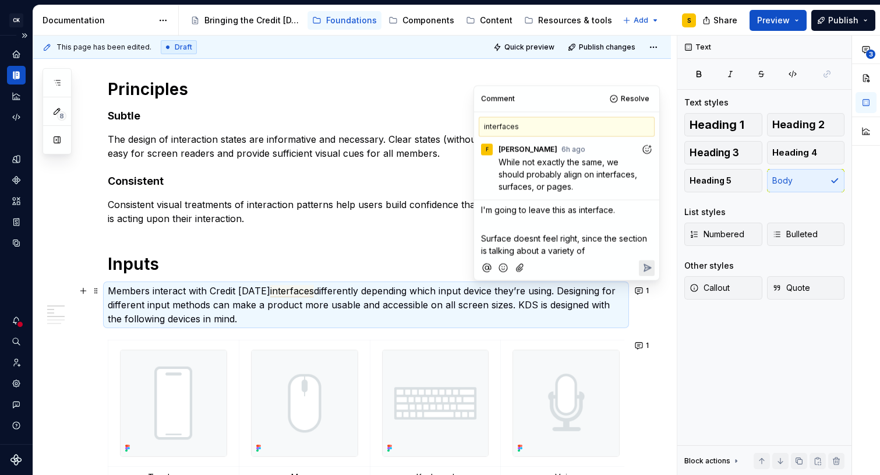
drag, startPoint x: 582, startPoint y: 240, endPoint x: 587, endPoint y: 252, distance: 12.8
click at [587, 252] on span "Surface doesnt feel right, since the section is talking about a variety of" at bounding box center [565, 245] width 168 height 22
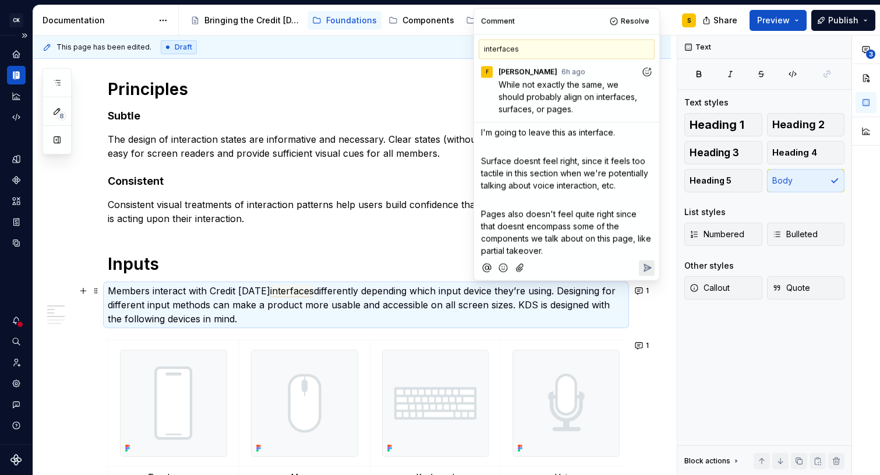
click at [504, 225] on span "Pages also doesn't feel quite right since that doesnt encompass some of the com…" at bounding box center [567, 232] width 172 height 47
click at [552, 246] on p "Pages also doesn't feel quite right since that doesn't encompass some of the co…" at bounding box center [566, 232] width 171 height 49
click at [536, 160] on span "Surface doesnt feel right, since it feels too tactile in this section when we'r…" at bounding box center [565, 173] width 169 height 34
click at [651, 268] on icon "Reply" at bounding box center [647, 268] width 12 height 12
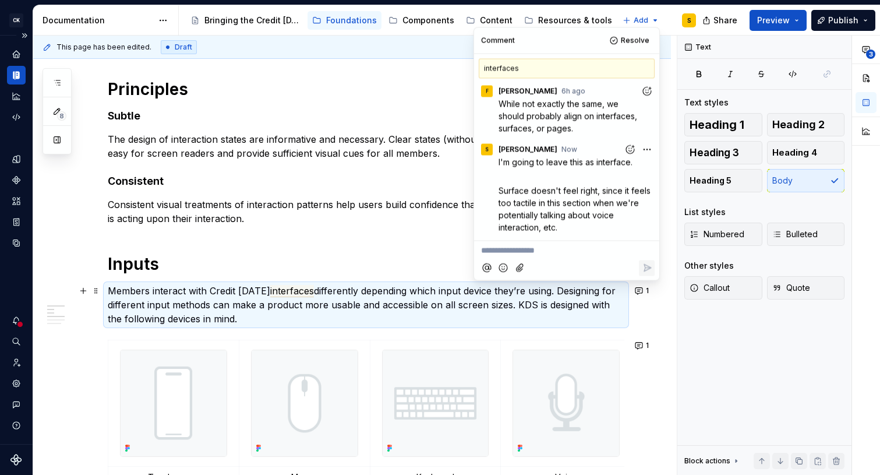
scroll to position [64, 0]
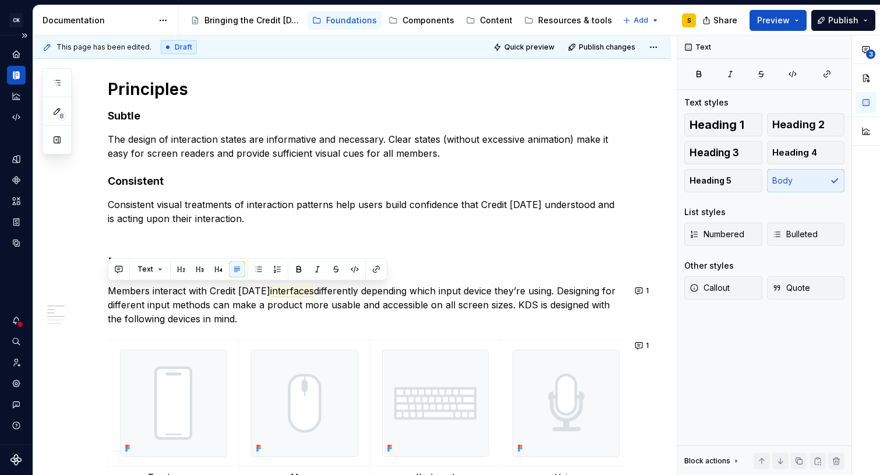
drag, startPoint x: 476, startPoint y: 278, endPoint x: 437, endPoint y: 326, distance: 61.7
click at [654, 290] on button "1" at bounding box center [642, 290] width 23 height 16
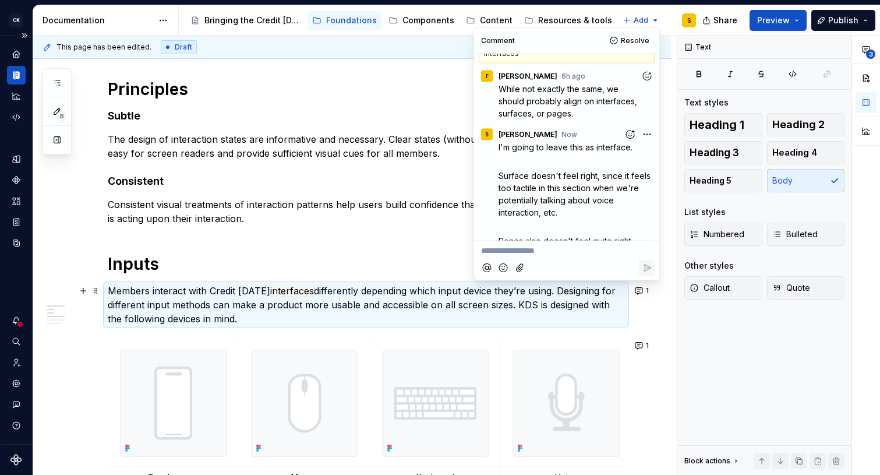
scroll to position [0, 0]
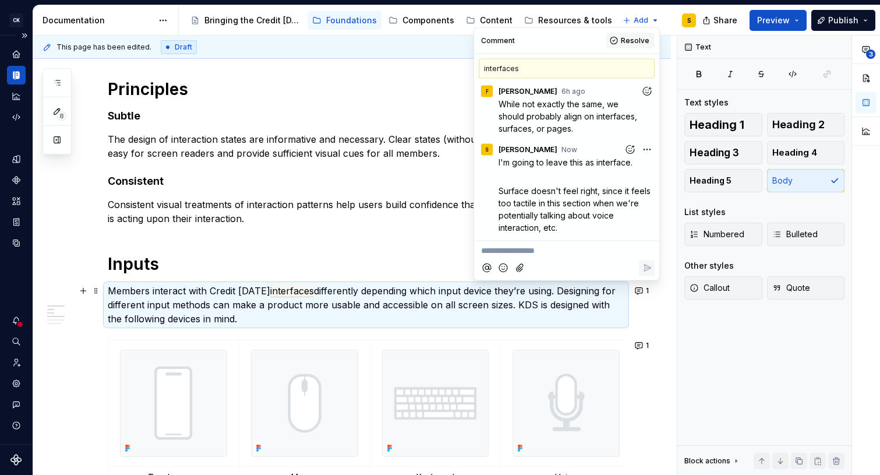
click at [633, 38] on span "Resolve" at bounding box center [635, 40] width 29 height 9
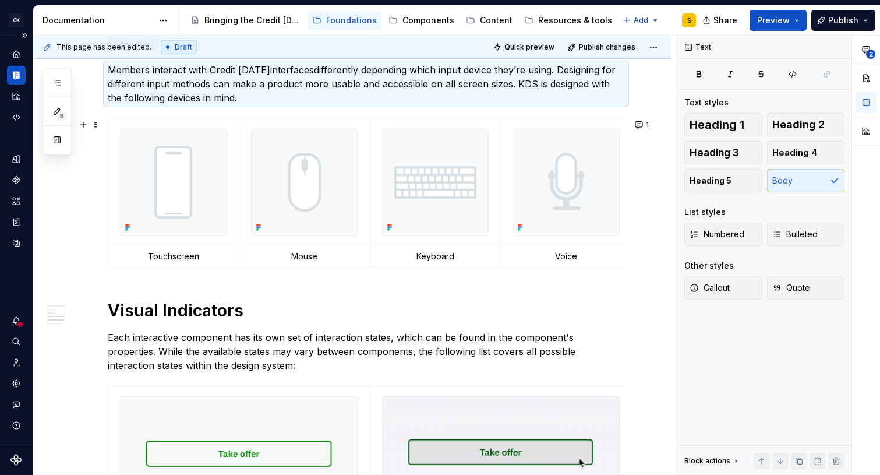
scroll to position [376, 0]
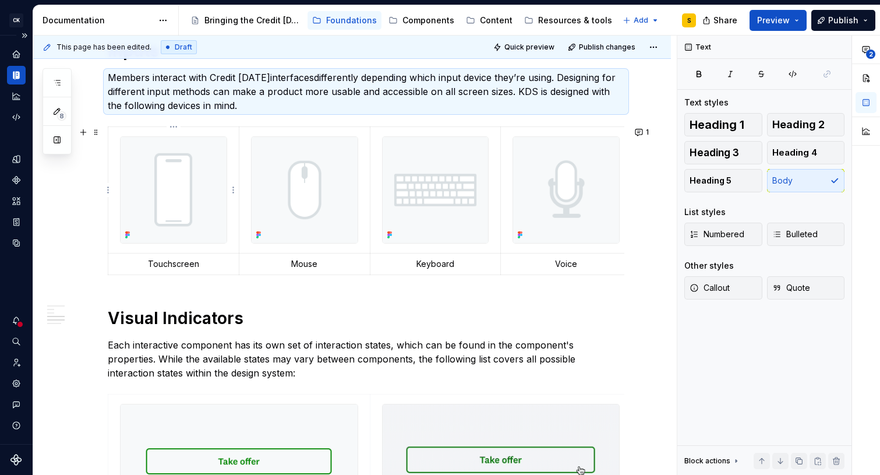
click at [194, 184] on img at bounding box center [174, 190] width 106 height 106
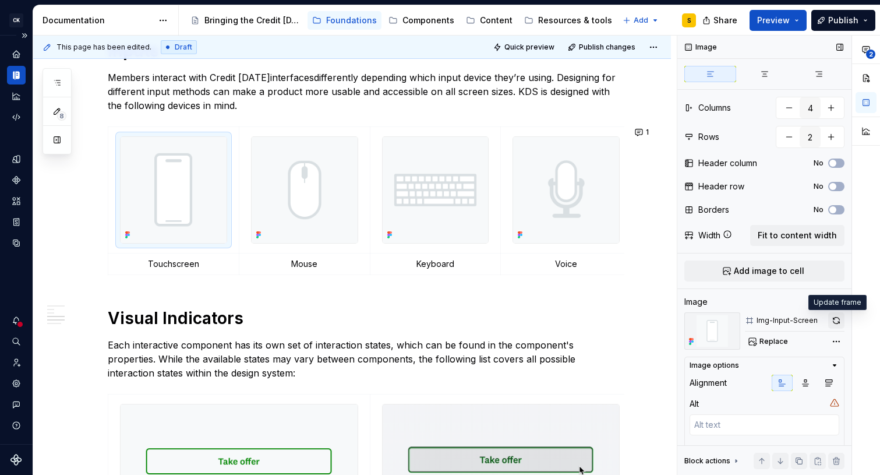
click at [835, 318] on button "button" at bounding box center [836, 320] width 16 height 16
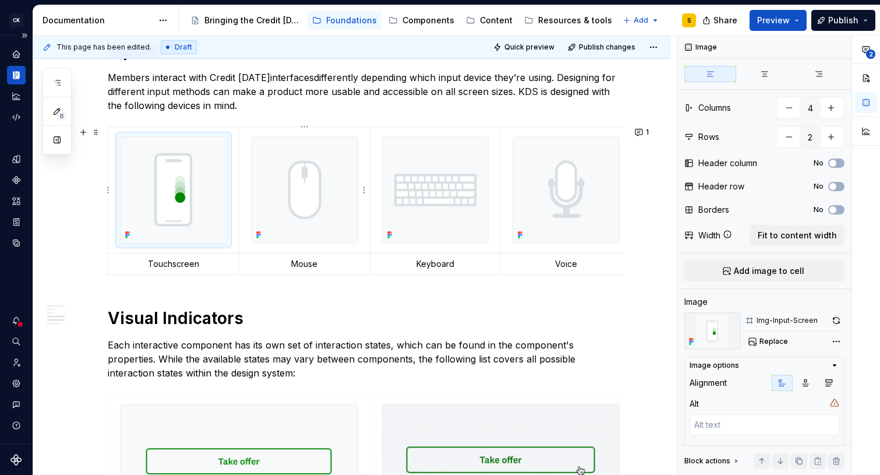
click at [328, 209] on img at bounding box center [305, 190] width 106 height 106
click at [837, 317] on button "button" at bounding box center [836, 320] width 16 height 16
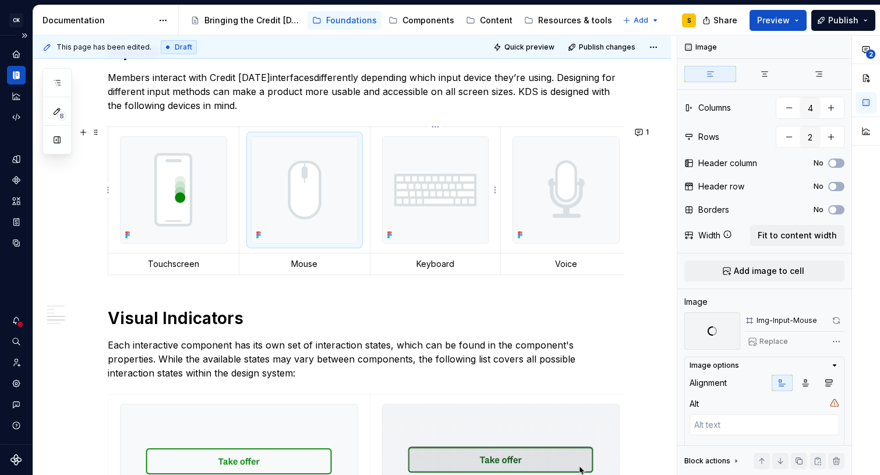
click at [473, 206] on img at bounding box center [436, 190] width 106 height 106
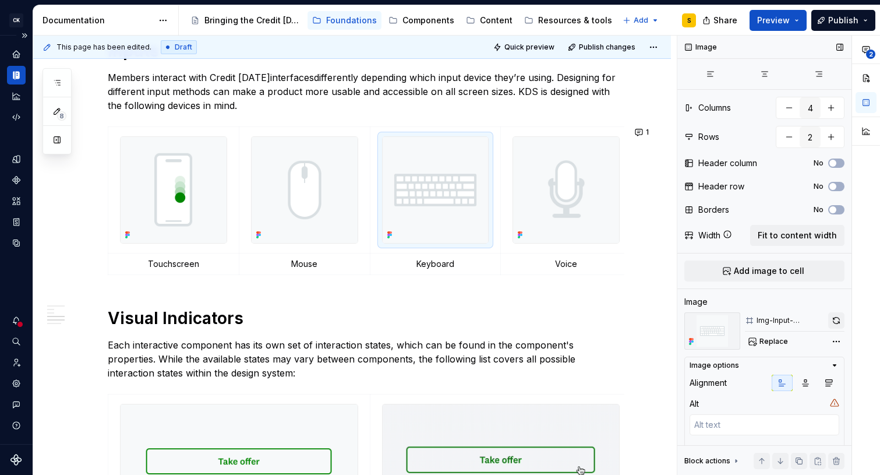
click at [835, 318] on button "button" at bounding box center [836, 320] width 16 height 16
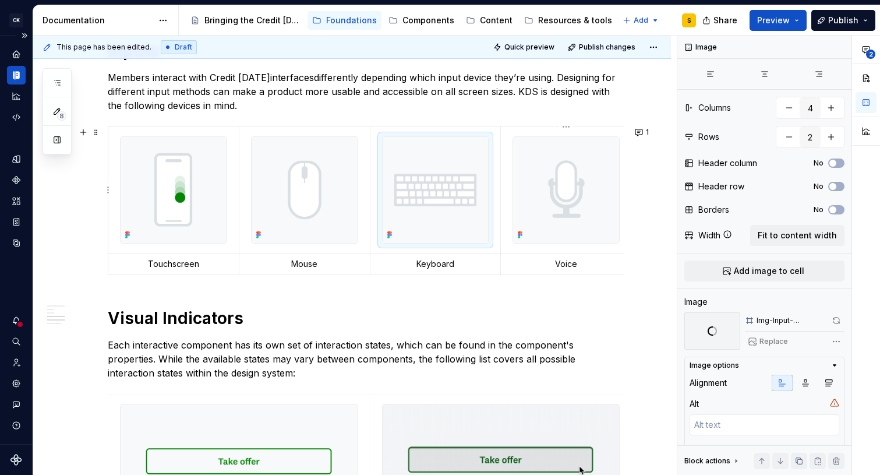
click at [547, 185] on img at bounding box center [566, 190] width 106 height 106
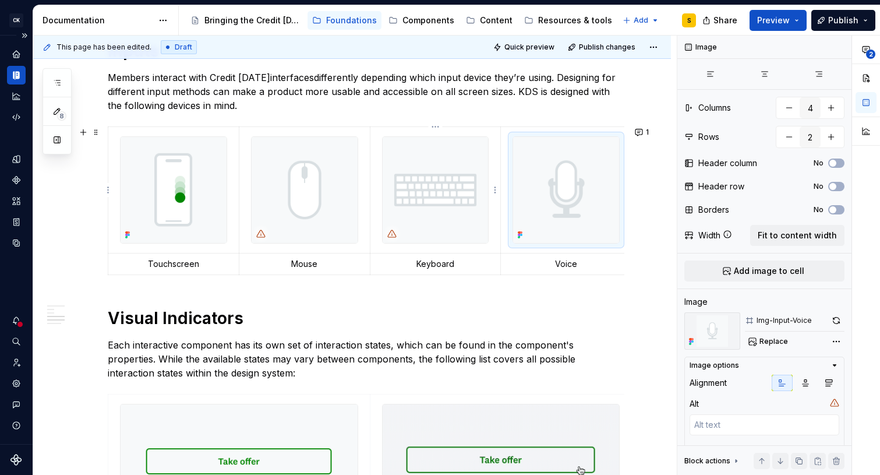
click at [437, 208] on img at bounding box center [436, 190] width 106 height 106
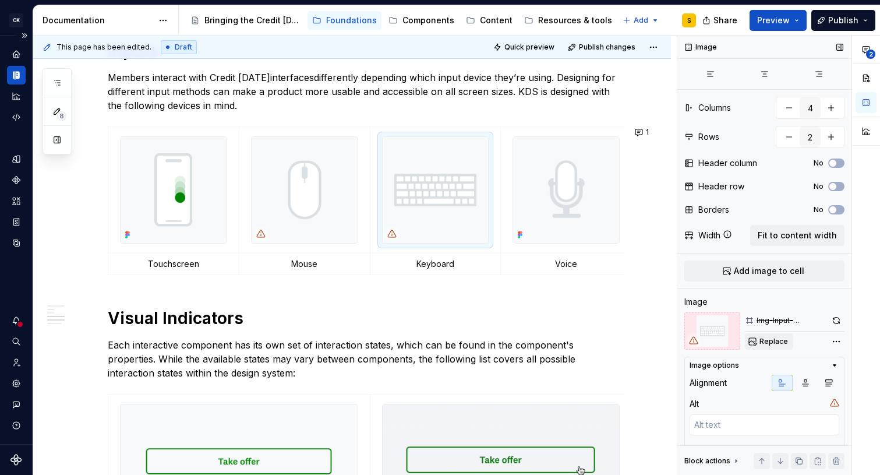
click at [766, 341] on span "Replace" at bounding box center [773, 341] width 29 height 9
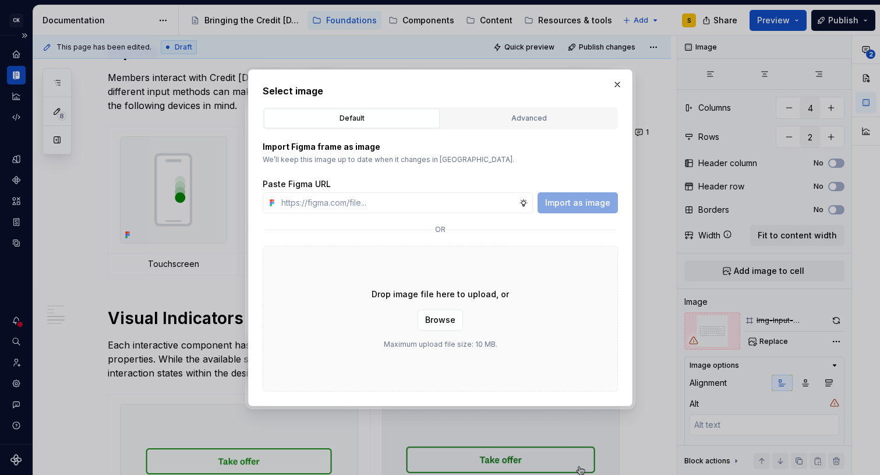
type textarea "*"
type input "[URL][DOMAIN_NAME]"
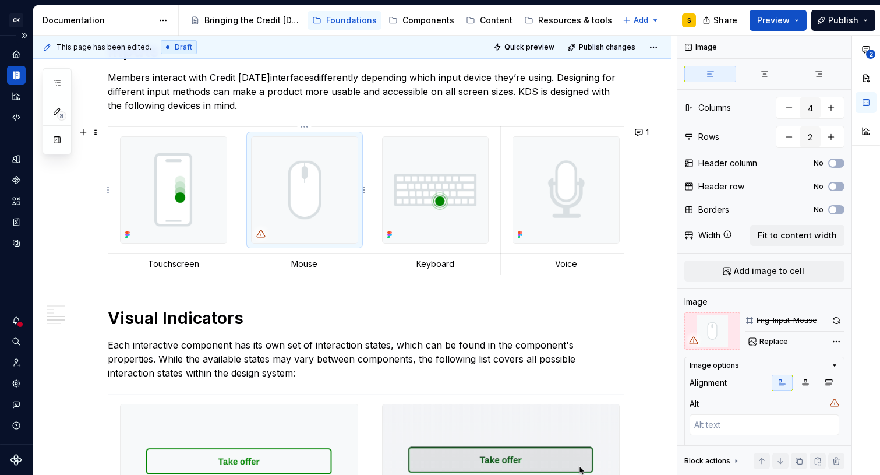
click at [348, 202] on img at bounding box center [305, 190] width 106 height 106
click at [338, 190] on img at bounding box center [305, 190] width 106 height 106
click at [767, 337] on span "Replace" at bounding box center [773, 341] width 29 height 9
type textarea "*"
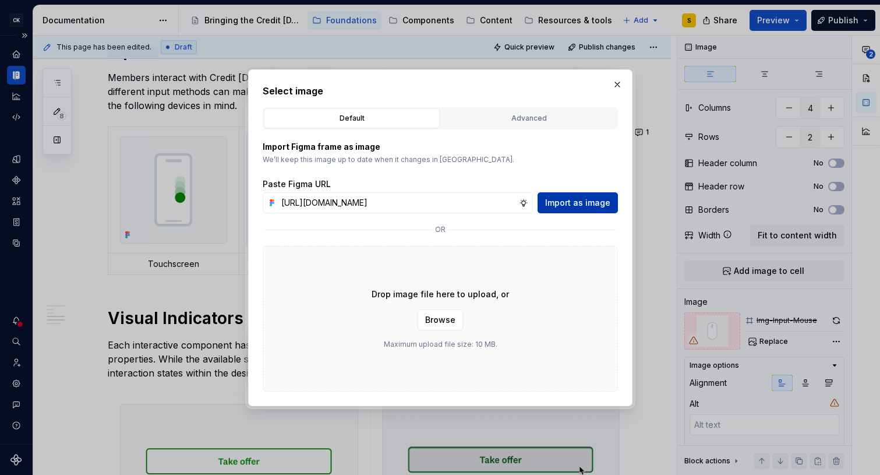
type input "[URL][DOMAIN_NAME]"
click at [582, 199] on span "Import as image" at bounding box center [577, 203] width 65 height 12
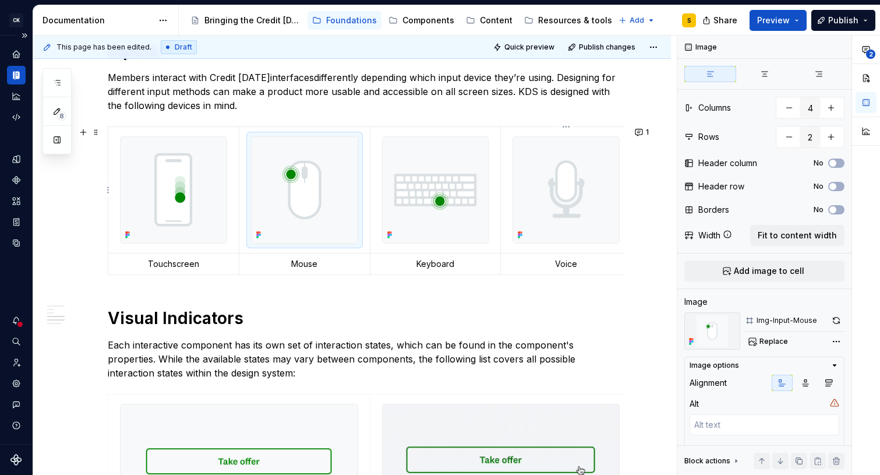
click at [583, 197] on img at bounding box center [566, 190] width 106 height 106
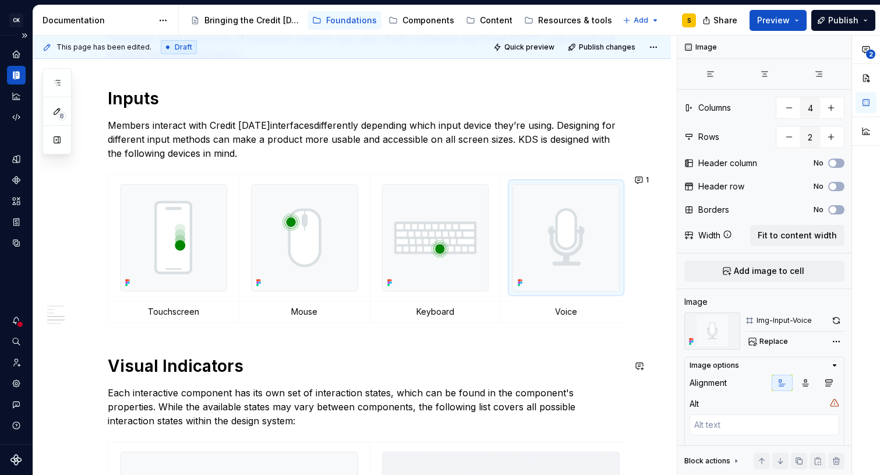
scroll to position [312, 0]
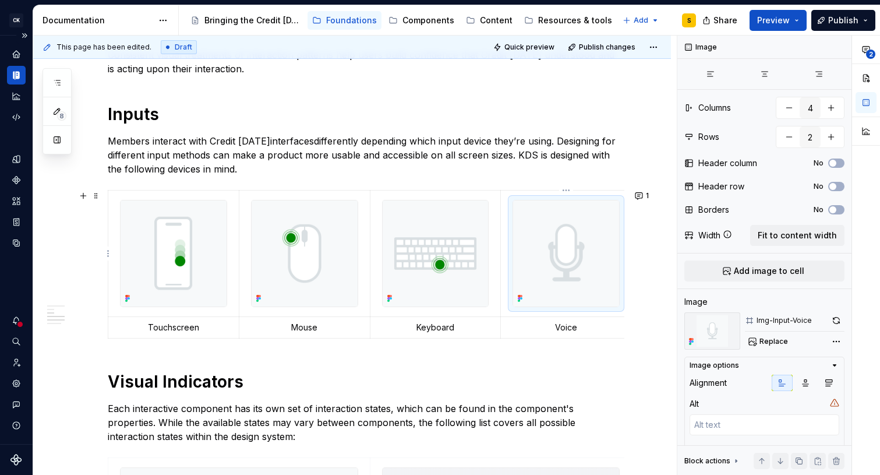
click at [577, 225] on img at bounding box center [566, 253] width 106 height 106
click at [780, 342] on span "Replace" at bounding box center [773, 341] width 29 height 9
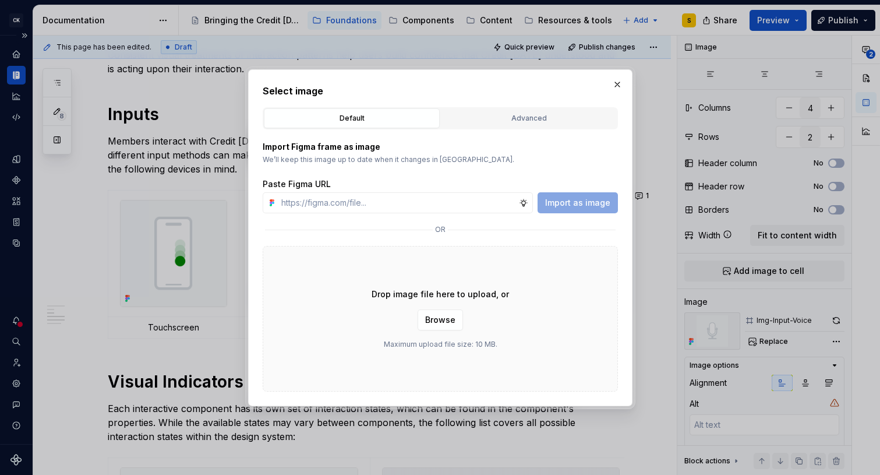
type textarea "*"
type input "[URL][DOMAIN_NAME]"
click at [592, 199] on span "Import as image" at bounding box center [577, 203] width 65 height 12
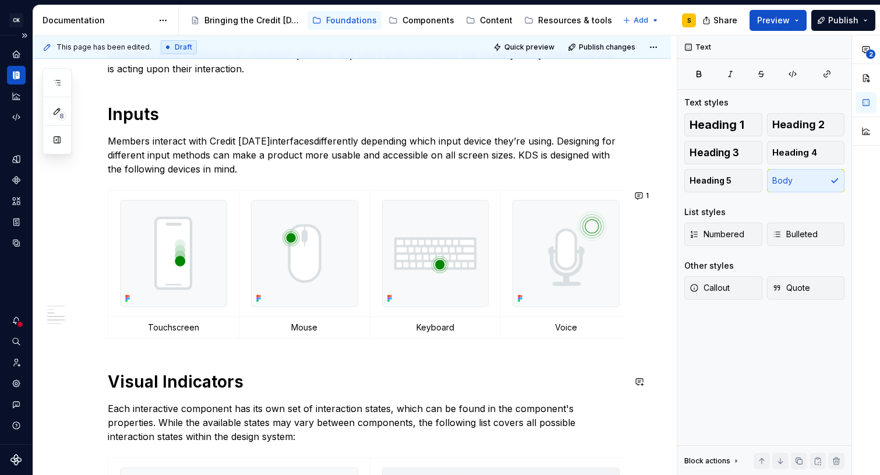
click at [647, 203] on button "1" at bounding box center [642, 196] width 23 height 16
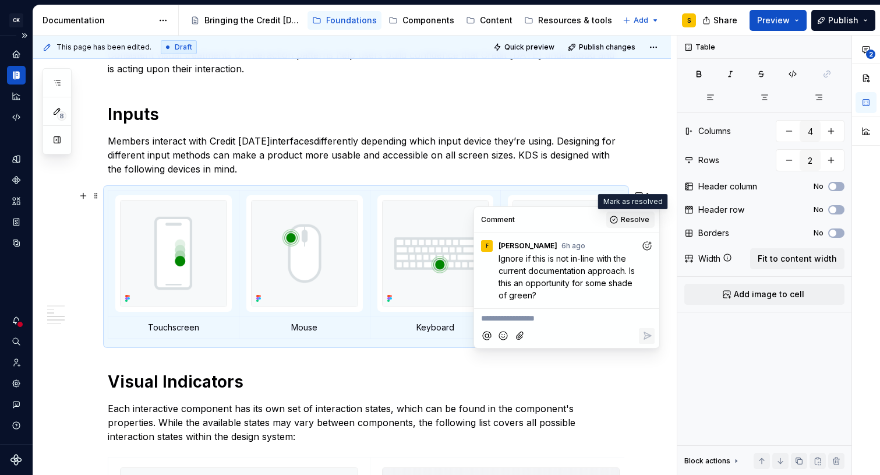
click at [638, 220] on span "Resolve" at bounding box center [635, 219] width 29 height 9
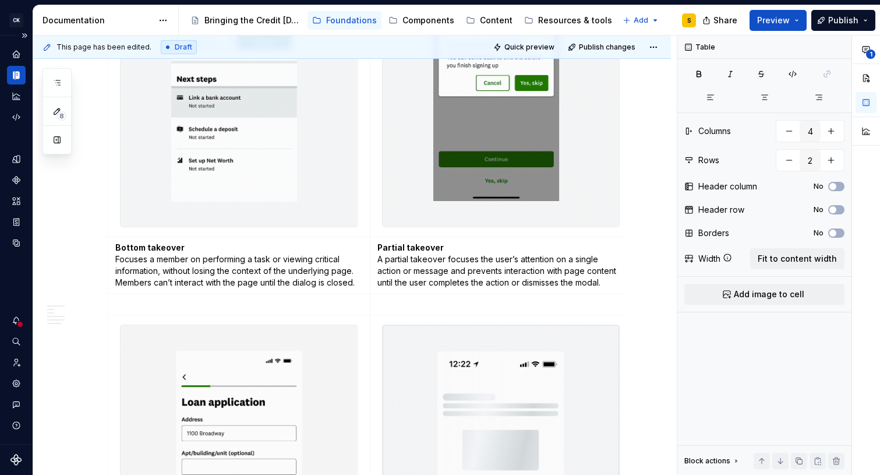
scroll to position [2172, 0]
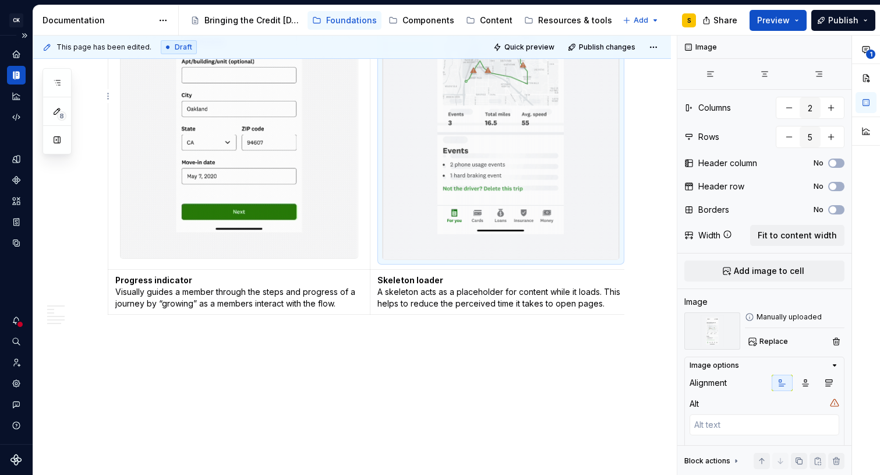
click at [465, 170] on img at bounding box center [501, 97] width 237 height 326
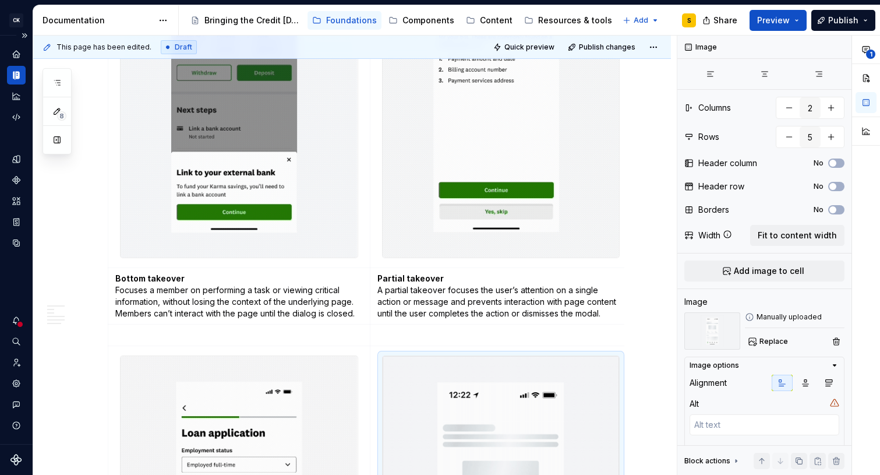
scroll to position [1738, 0]
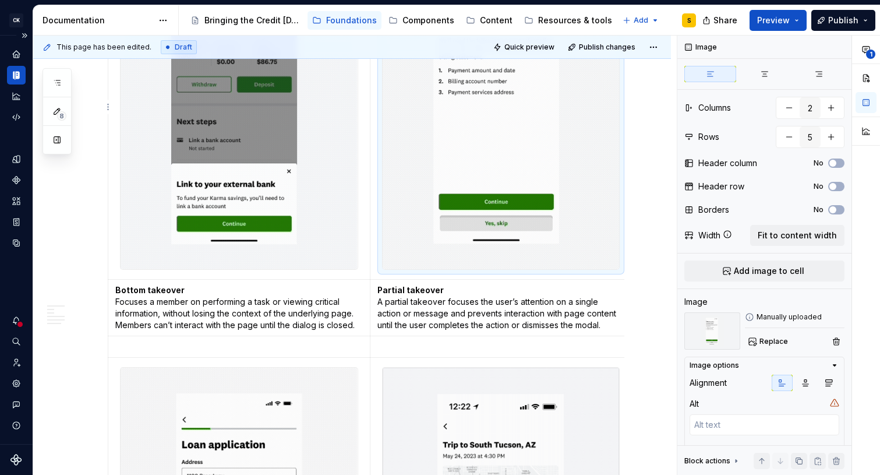
click at [471, 165] on img at bounding box center [501, 107] width 236 height 324
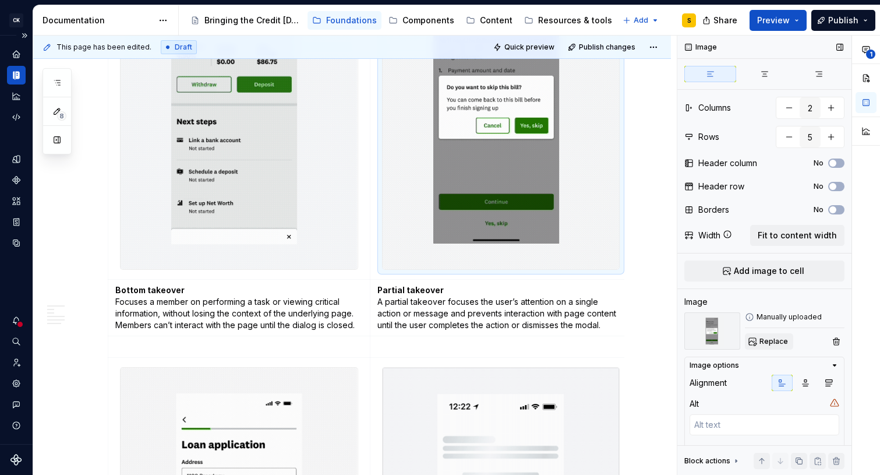
click at [780, 339] on span "Replace" at bounding box center [773, 341] width 29 height 9
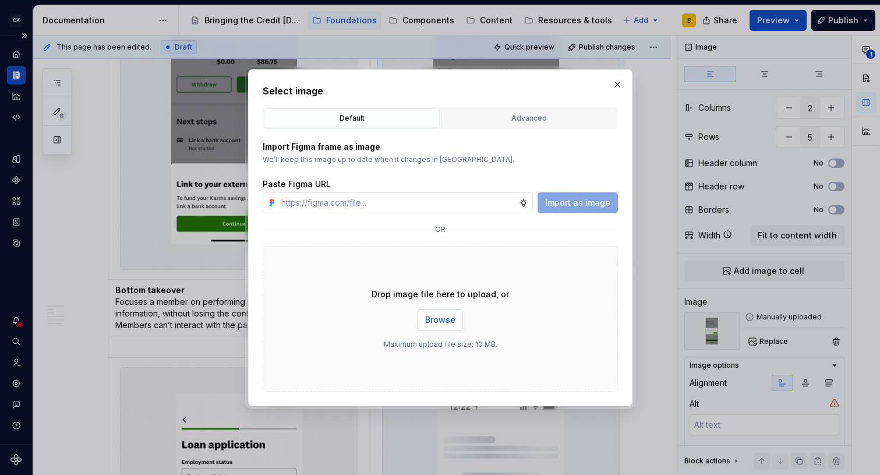
click at [447, 325] on span "Browse" at bounding box center [440, 320] width 30 height 12
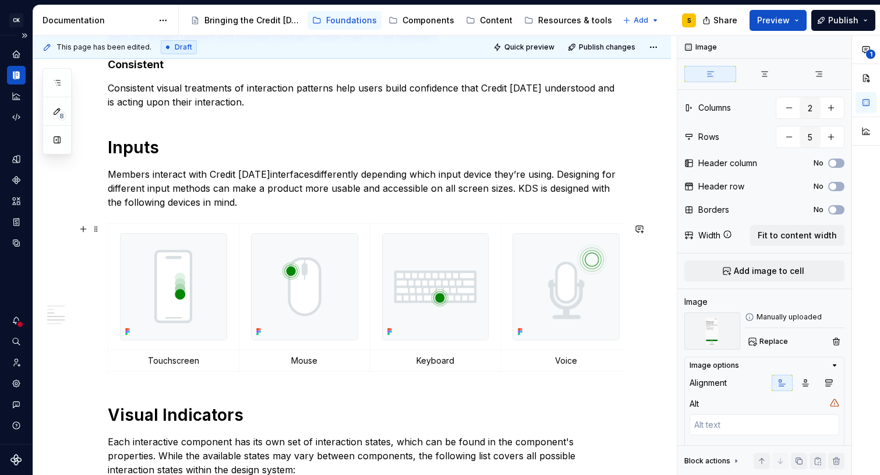
scroll to position [295, 0]
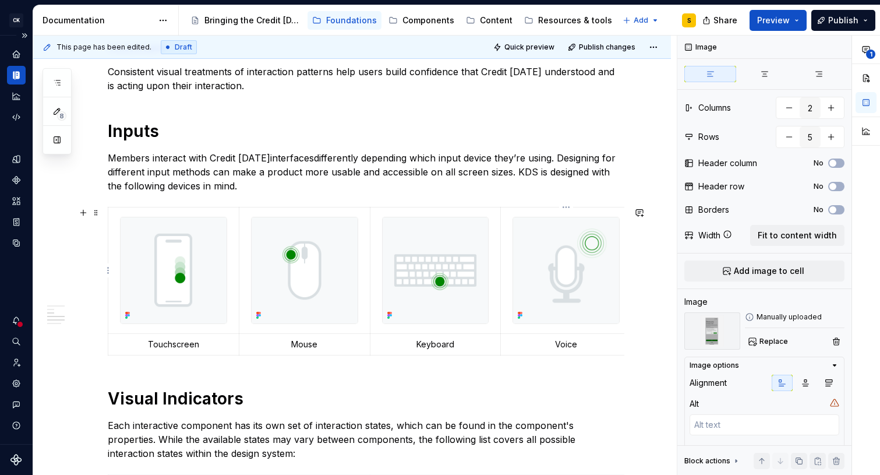
type textarea "*"
type input "4"
type input "2"
click at [598, 299] on img at bounding box center [566, 270] width 106 height 106
click at [832, 319] on button "button" at bounding box center [836, 320] width 16 height 16
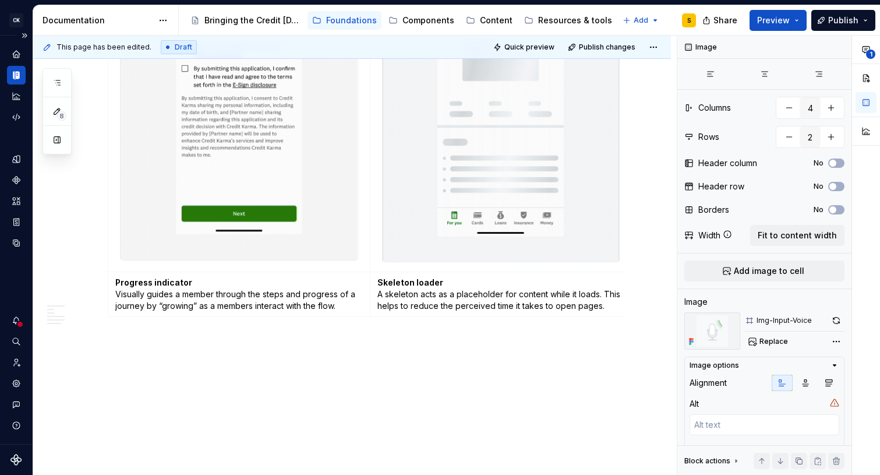
scroll to position [2174, 0]
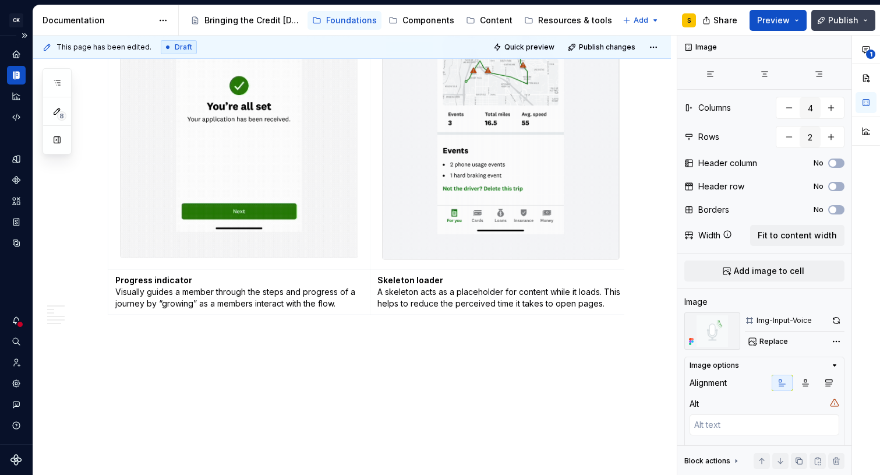
click at [839, 19] on span "Publish" at bounding box center [843, 21] width 30 height 12
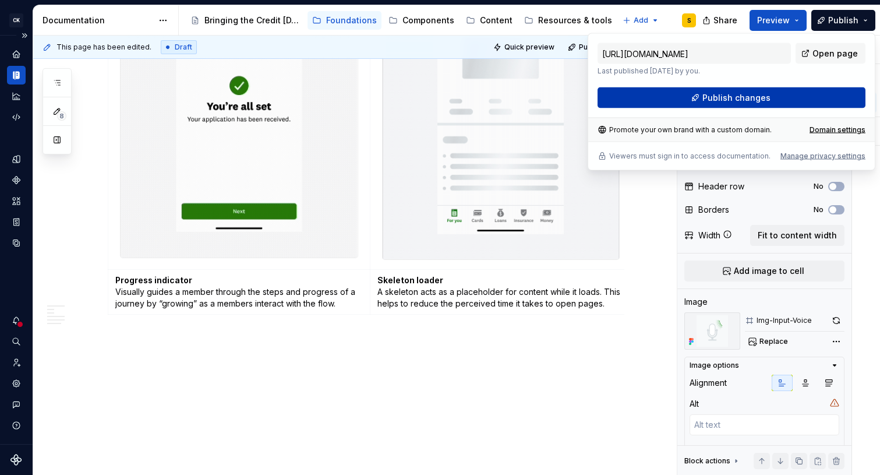
click at [797, 89] on button "Publish changes" at bounding box center [732, 97] width 268 height 21
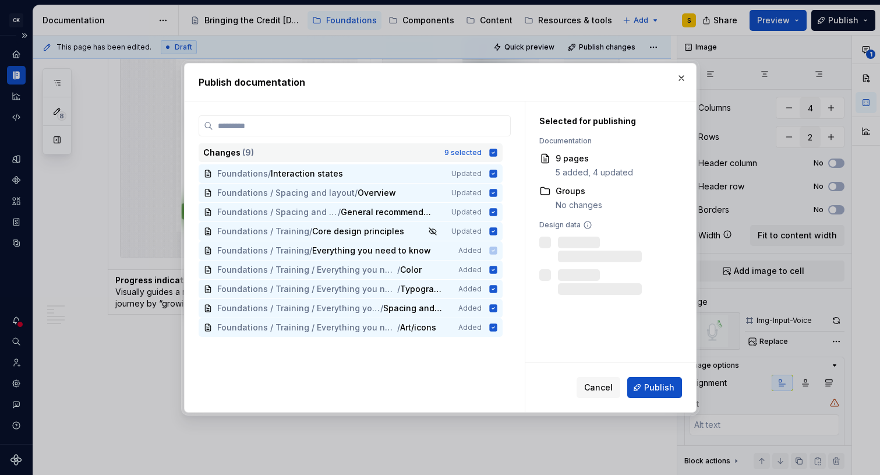
click at [498, 152] on icon at bounding box center [493, 152] width 9 height 9
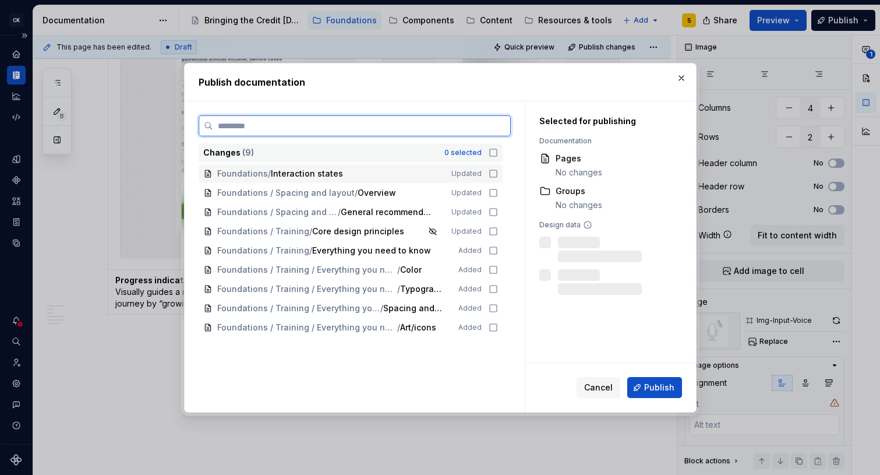
click at [497, 172] on icon at bounding box center [493, 173] width 9 height 9
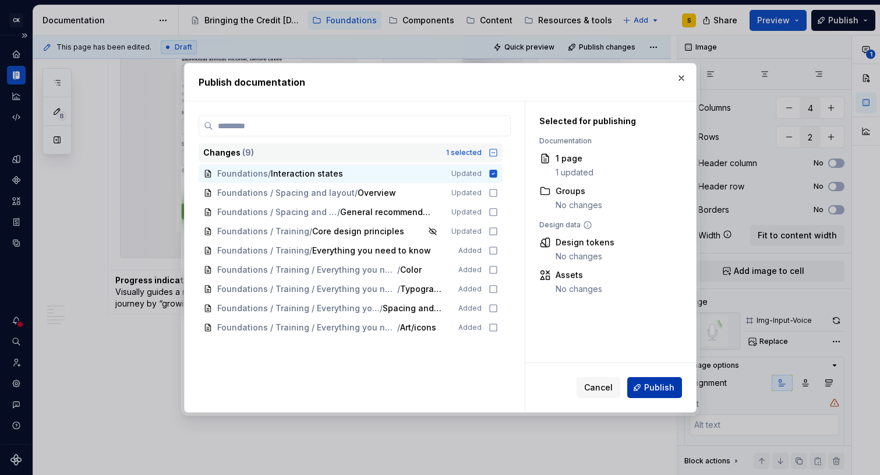
click at [664, 386] on span "Publish" at bounding box center [659, 387] width 30 height 12
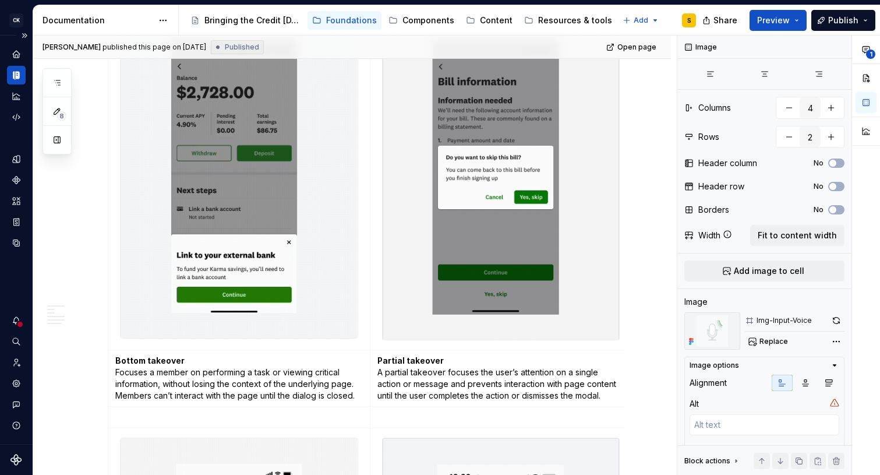
scroll to position [1669, 0]
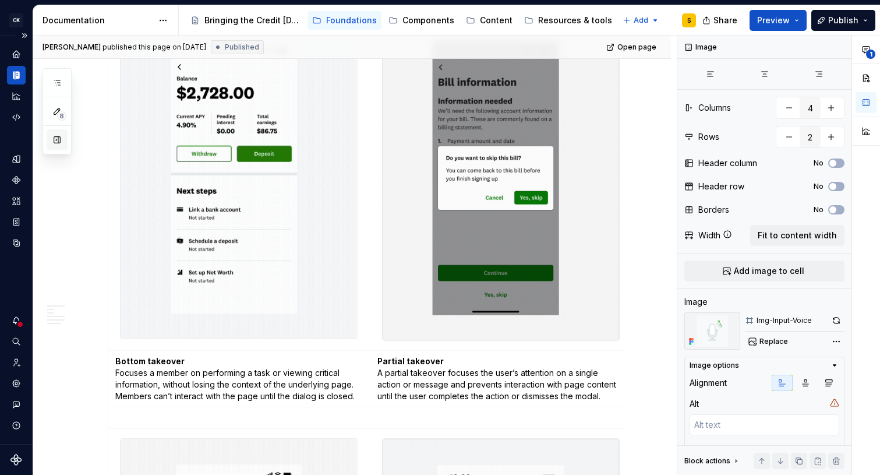
click at [55, 138] on button "button" at bounding box center [57, 139] width 21 height 21
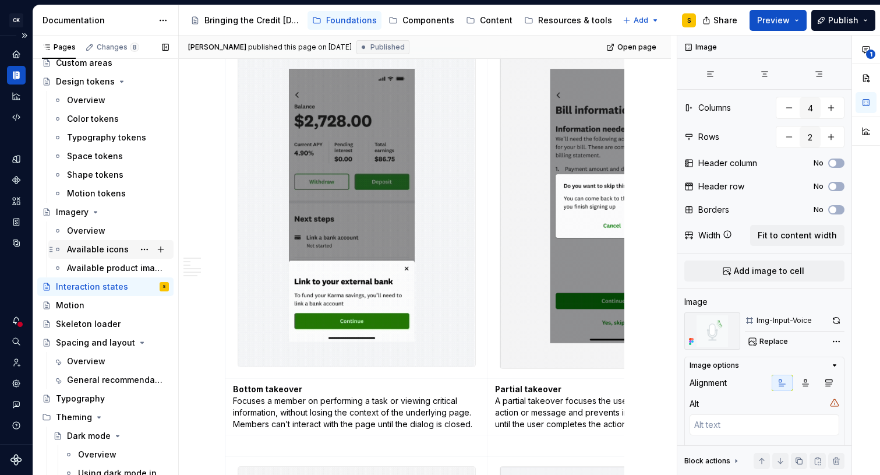
scroll to position [153, 0]
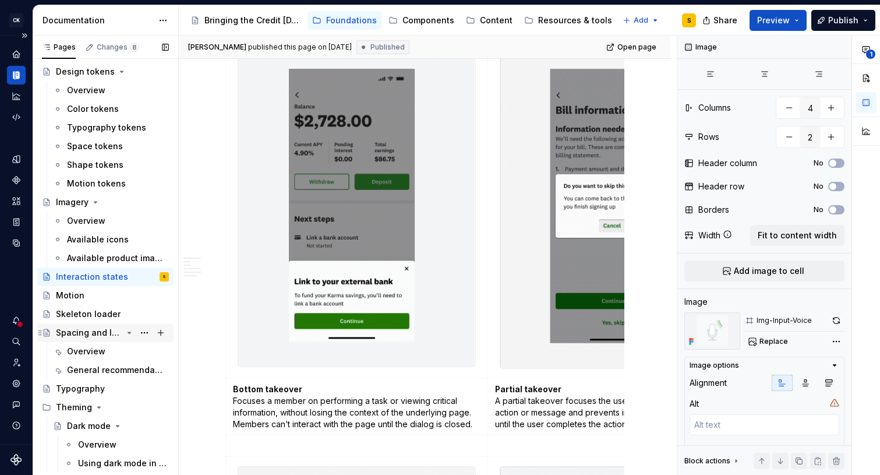
click at [85, 331] on div "Spacing and layout" at bounding box center [89, 333] width 66 height 12
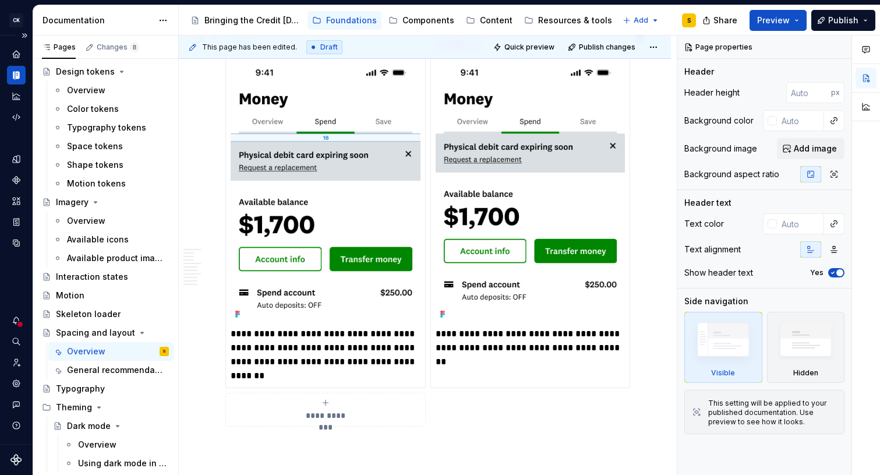
scroll to position [2101, 0]
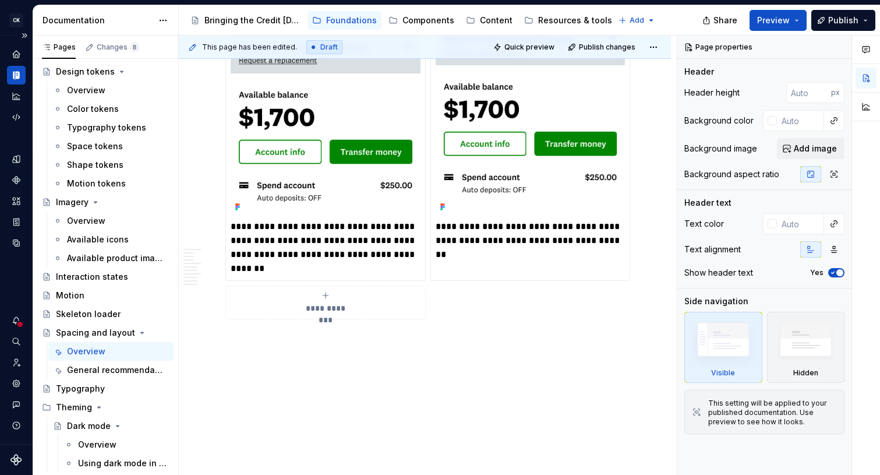
type textarea "*"
